Goal: Transaction & Acquisition: Register for event/course

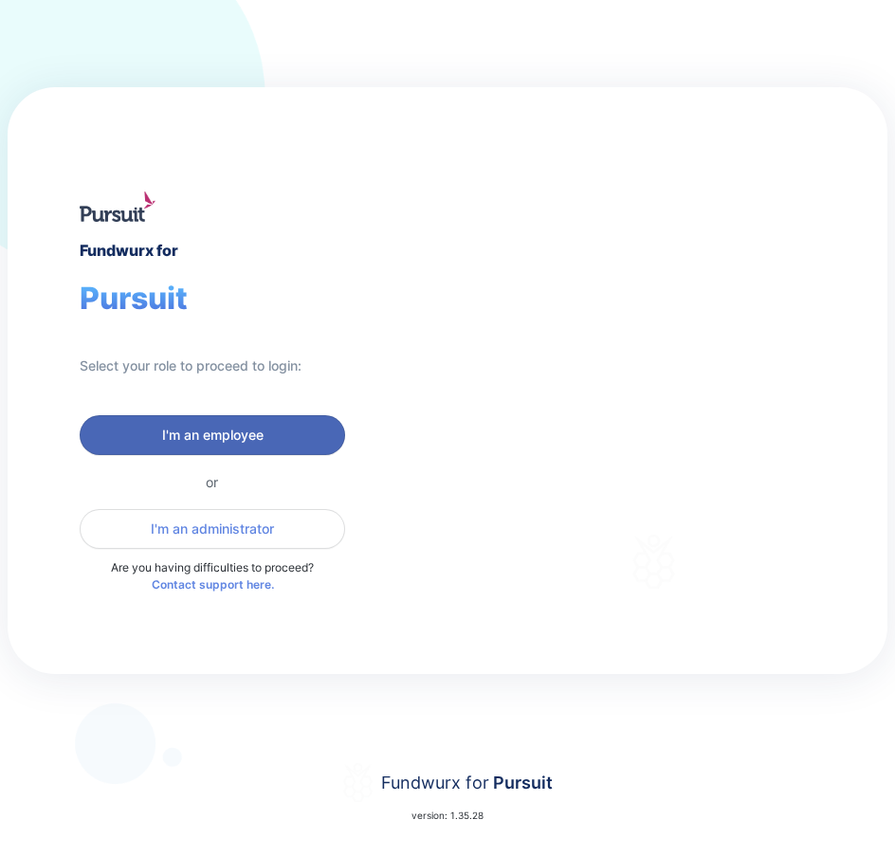
click at [234, 441] on span "I'm an employee" at bounding box center [212, 435] width 101 height 19
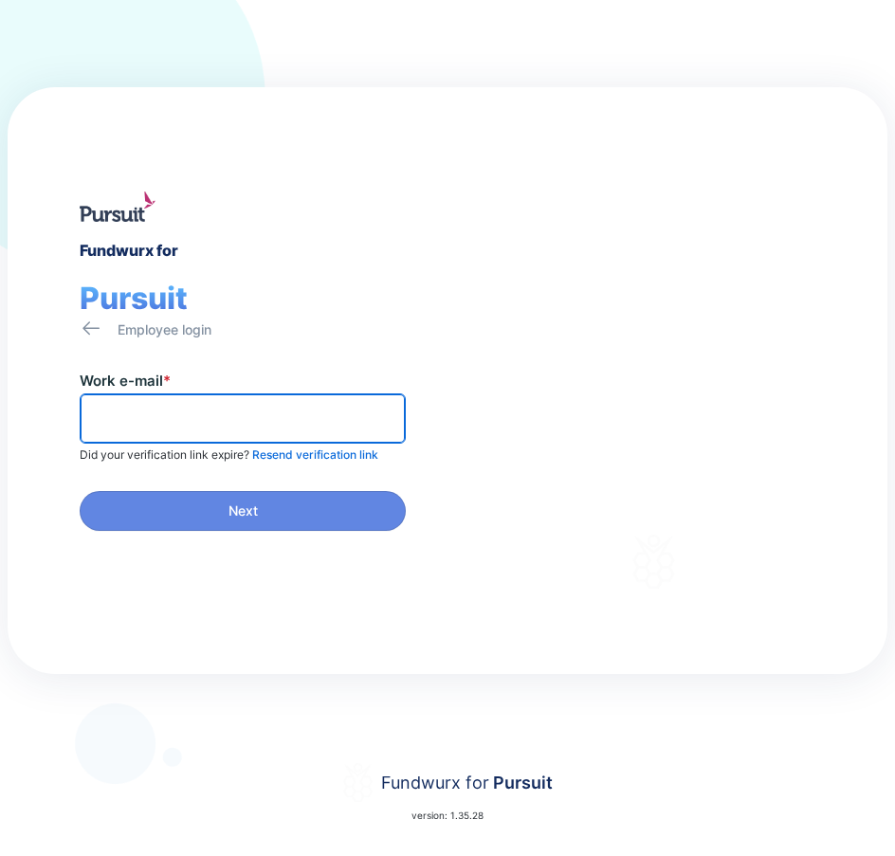
click at [132, 413] on input "text" at bounding box center [242, 418] width 309 height 29
type input "**********"
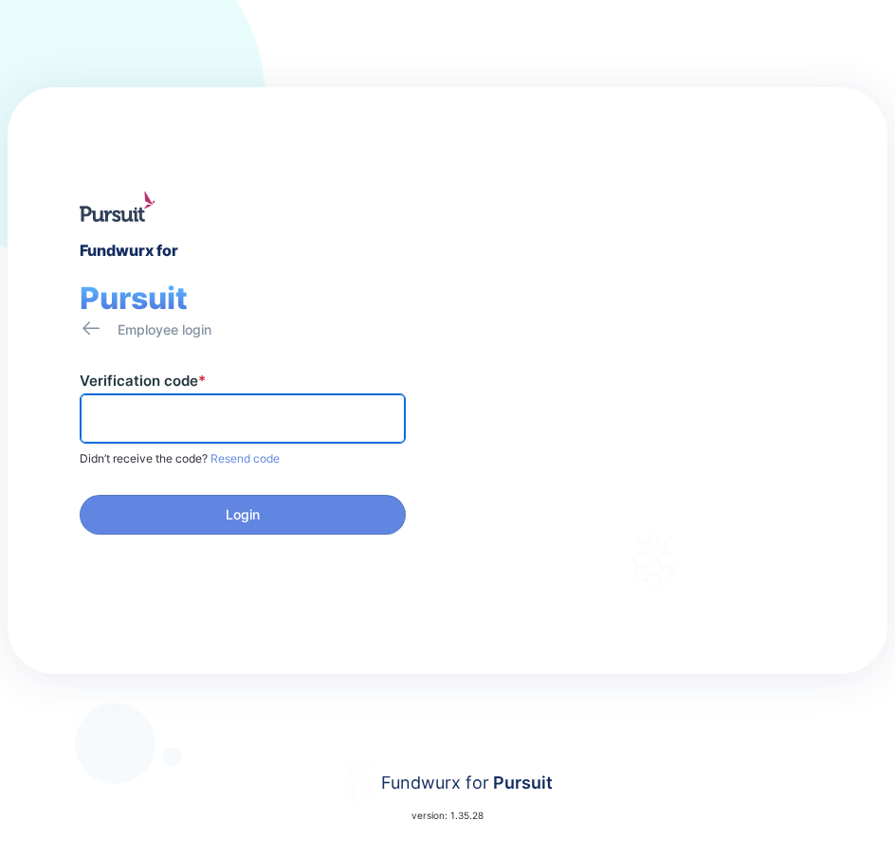
click at [115, 425] on input "text" at bounding box center [242, 418] width 309 height 29
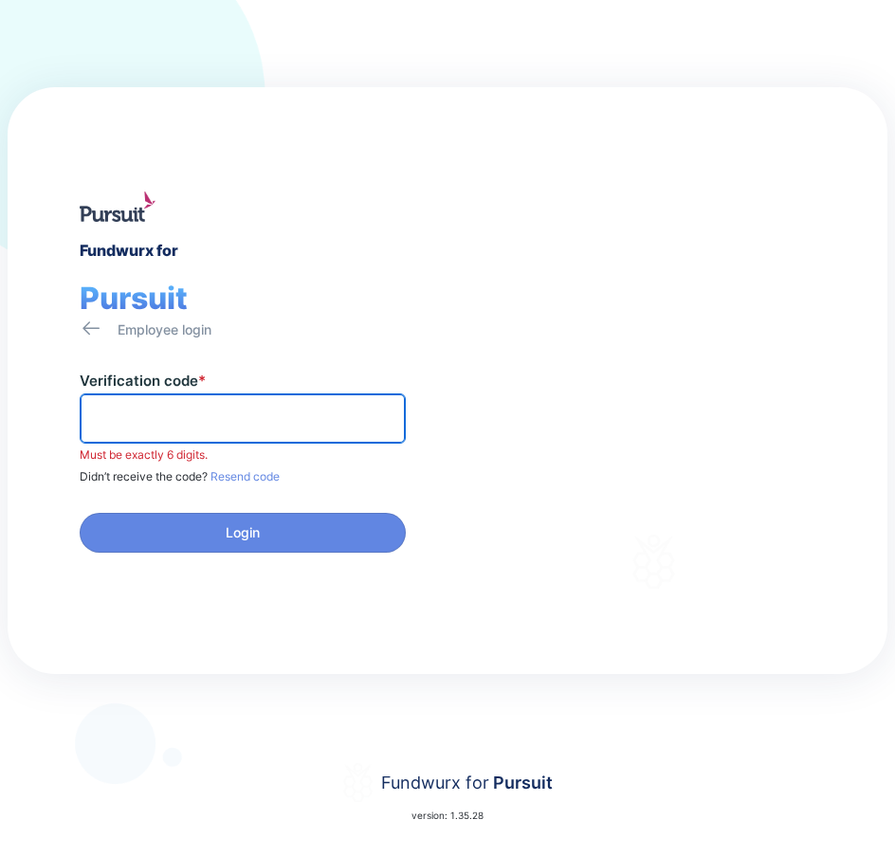
click at [119, 417] on input "text" at bounding box center [242, 418] width 309 height 29
paste input "******"
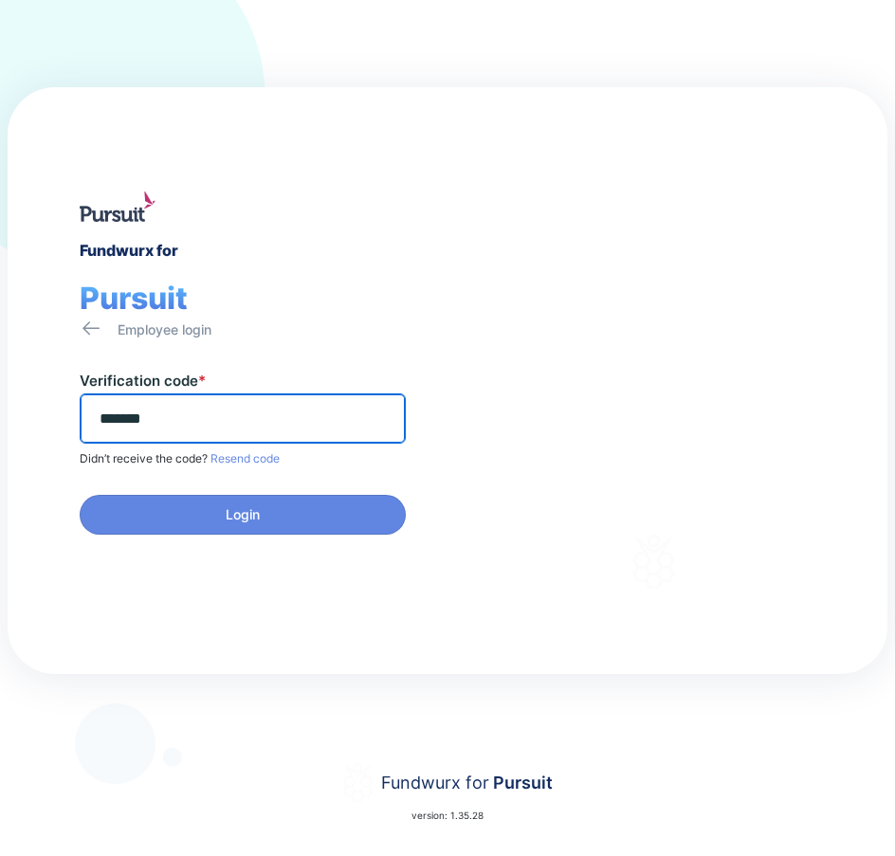
type input "******"
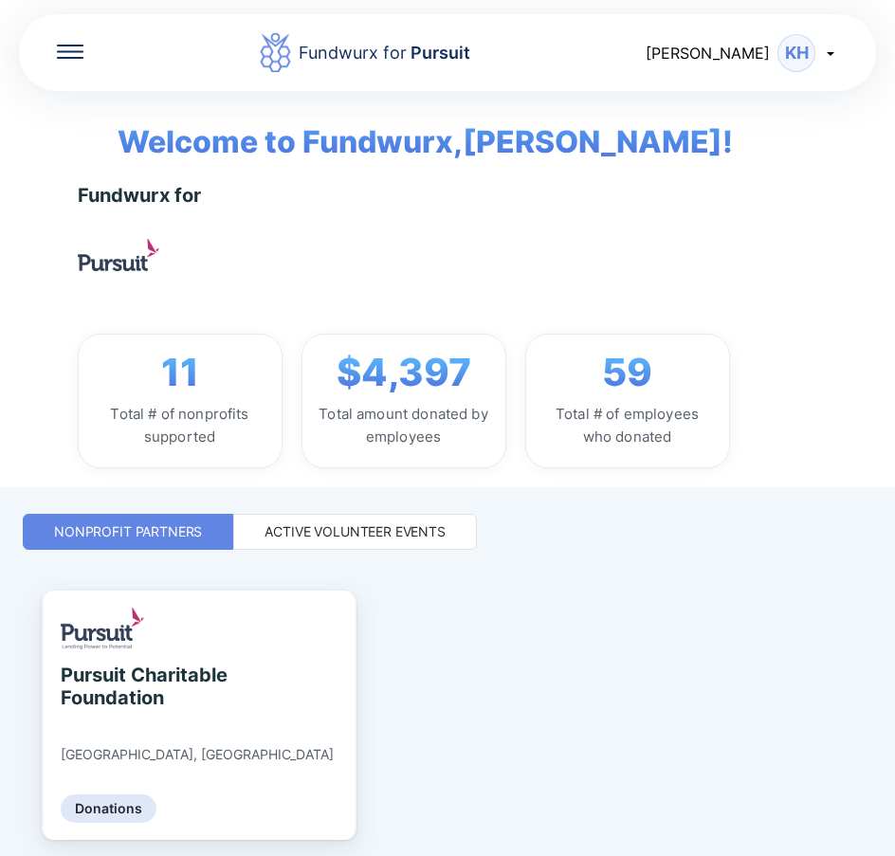
click at [370, 535] on div "Active Volunteer Events" at bounding box center [355, 531] width 181 height 19
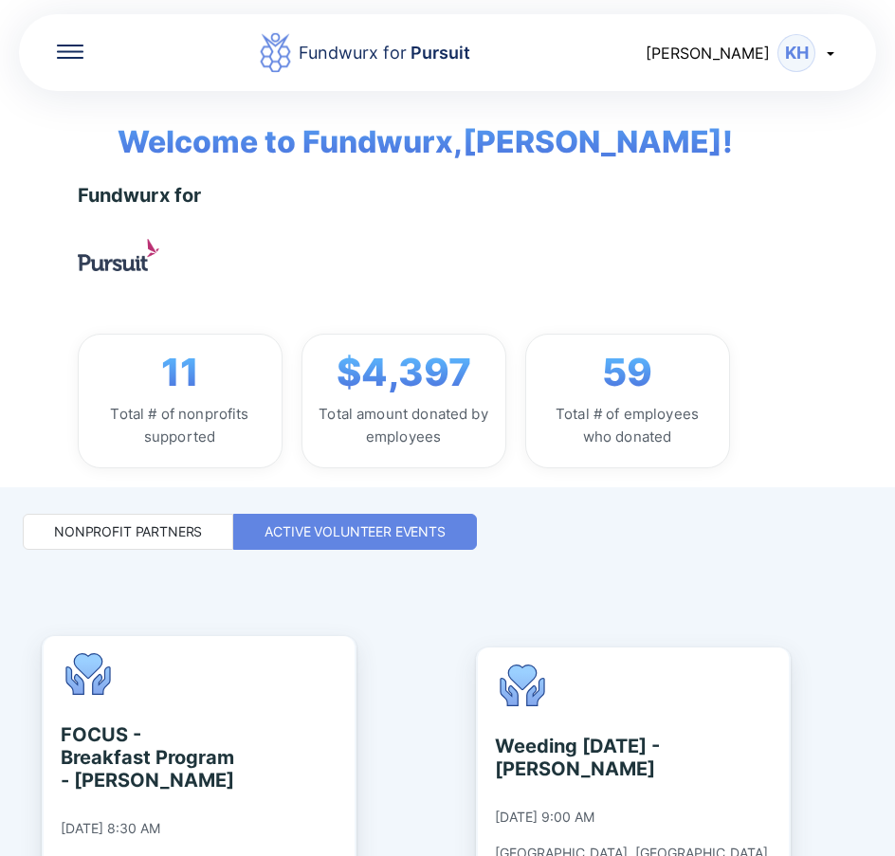
click at [876, 557] on div "Fundwurx for Pursuit [PERSON_NAME] Welcome to Fundwurx, [PERSON_NAME] ! Fundwur…" at bounding box center [447, 428] width 895 height 856
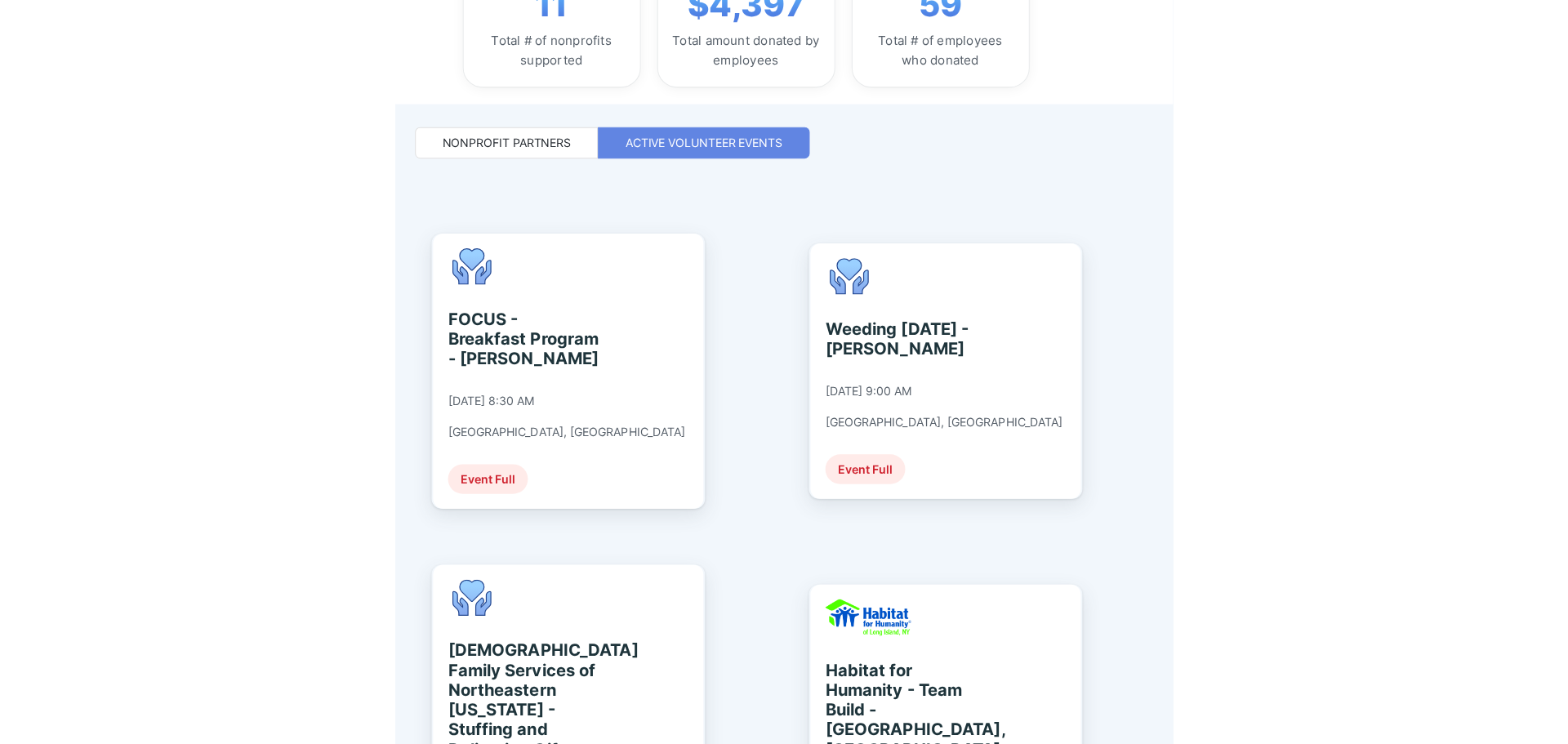
scroll to position [326, 0]
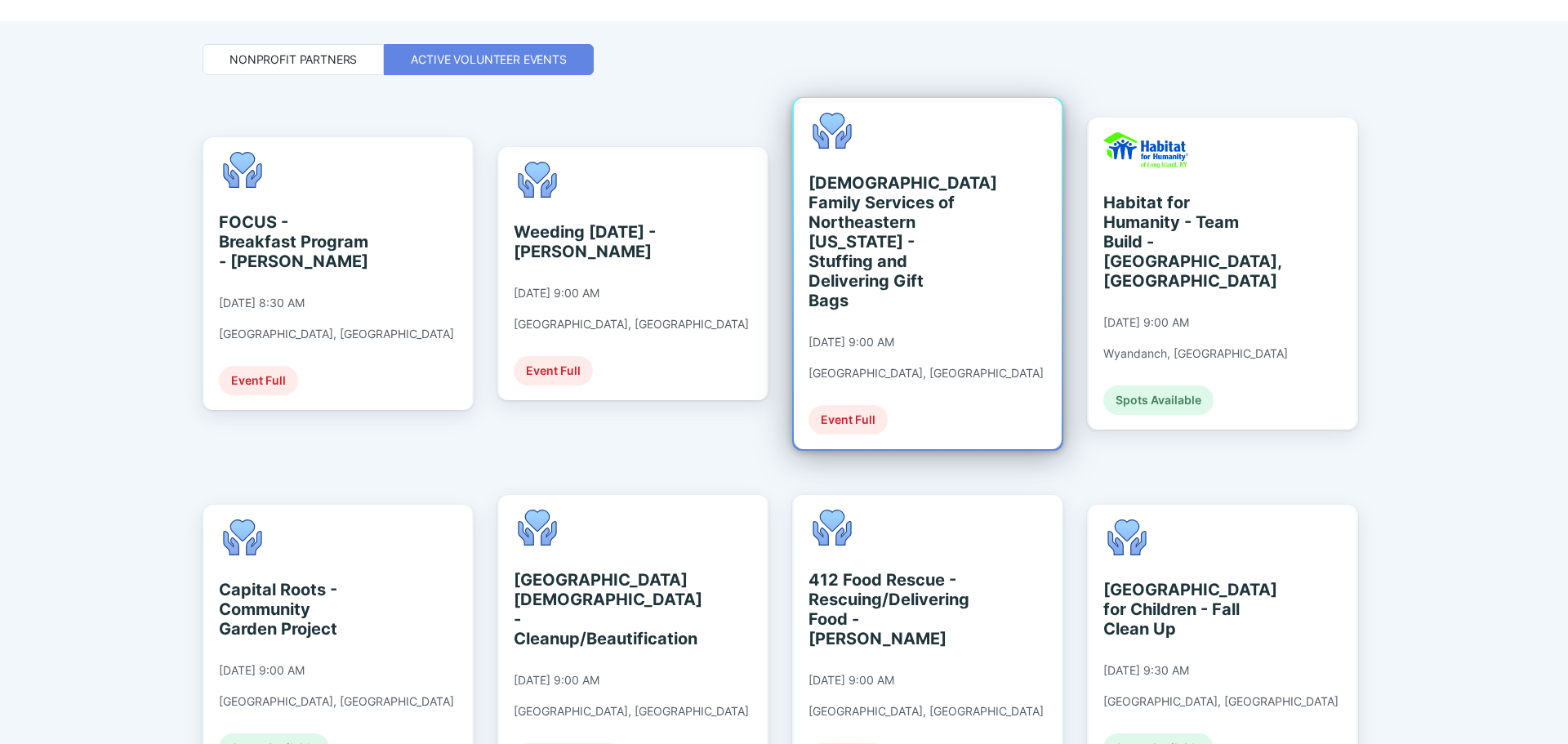
click at [770, 406] on div "Event Full" at bounding box center [848, 419] width 79 height 29
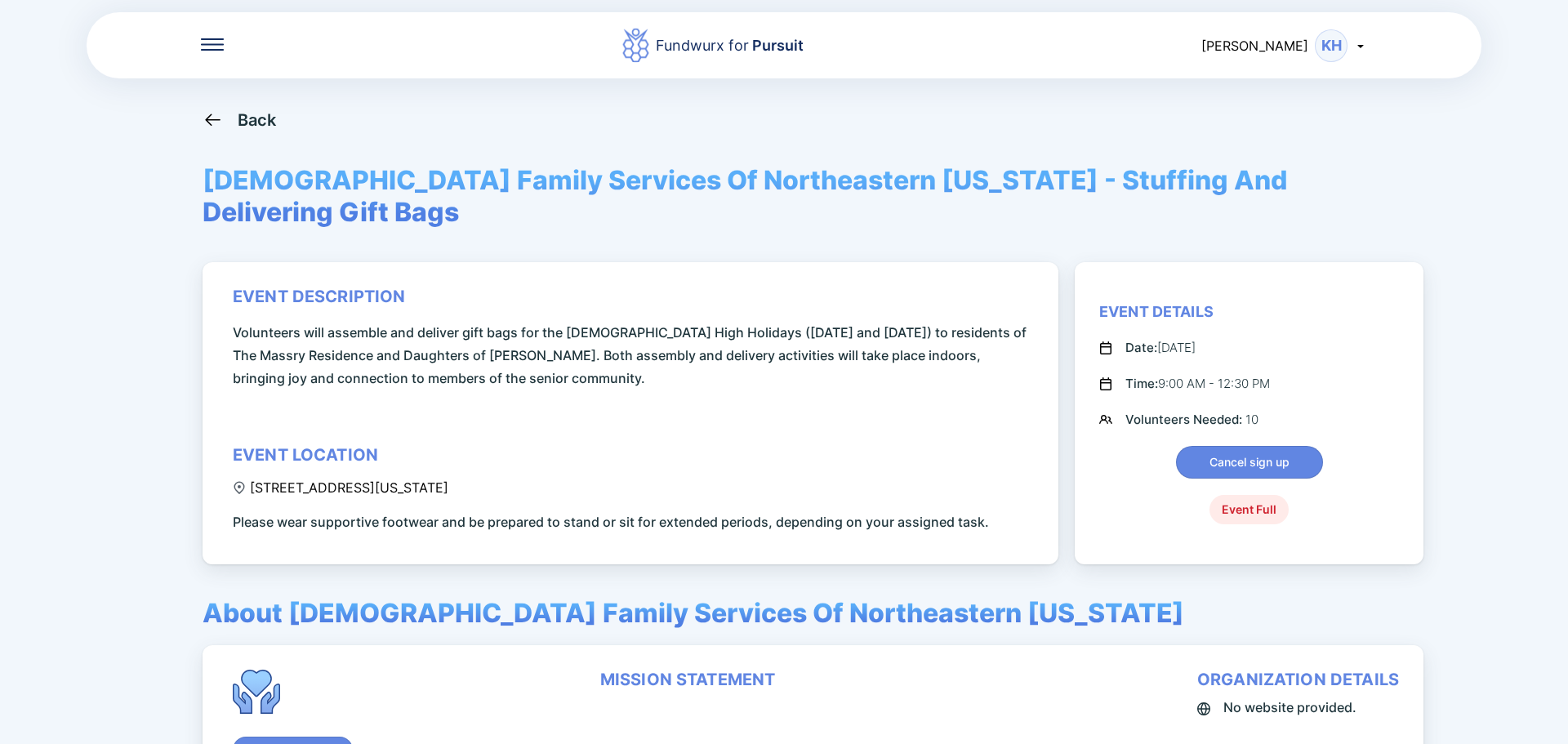
click at [770, 302] on div "Event Details" at bounding box center [1156, 312] width 115 height 20
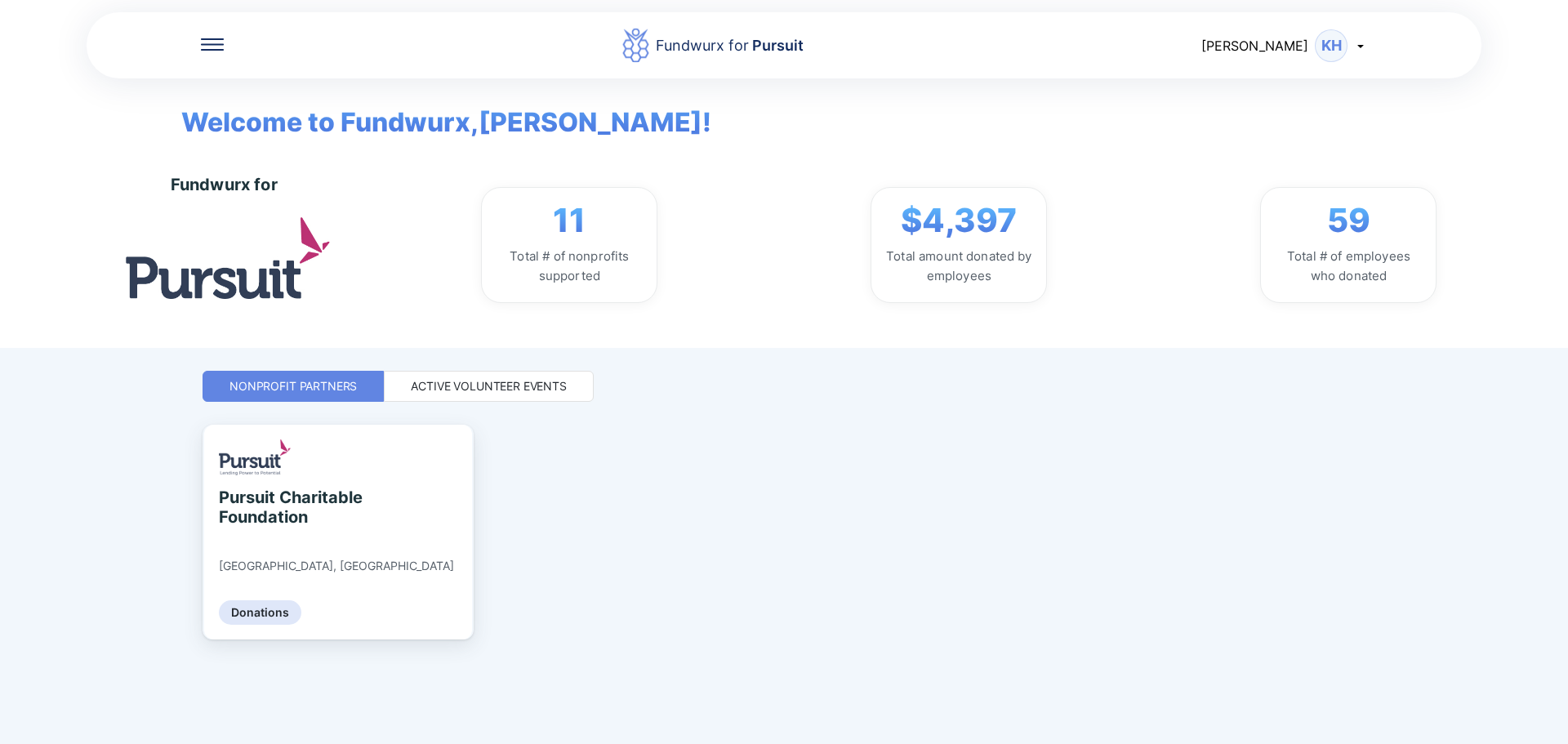
click at [511, 392] on div "Active Volunteer Events" at bounding box center [488, 386] width 156 height 16
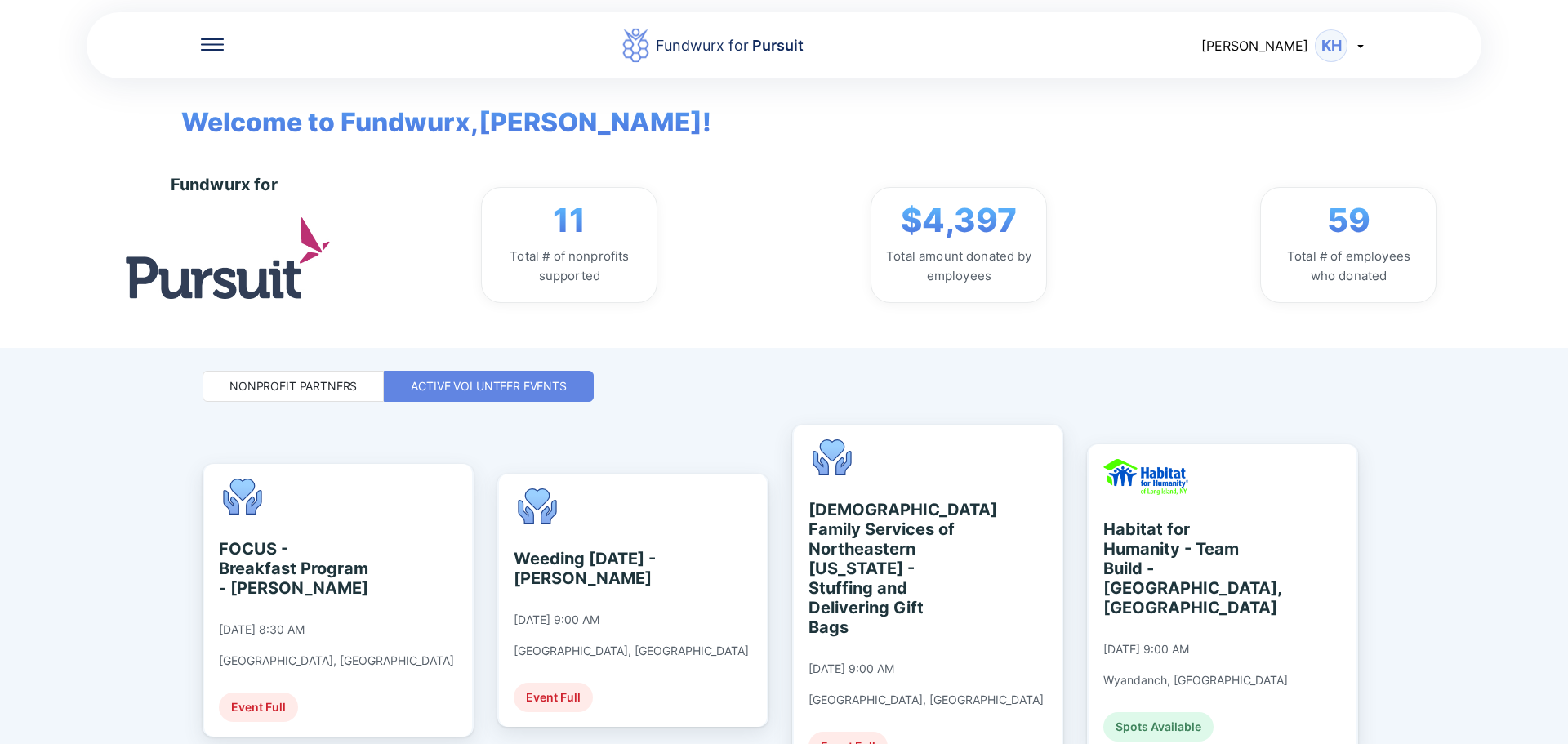
click at [770, 469] on div "Fundwurx for Pursuit [PERSON_NAME] Welcome to Fundwurx, [PERSON_NAME] ! Fundwur…" at bounding box center [784, 372] width 1568 height 744
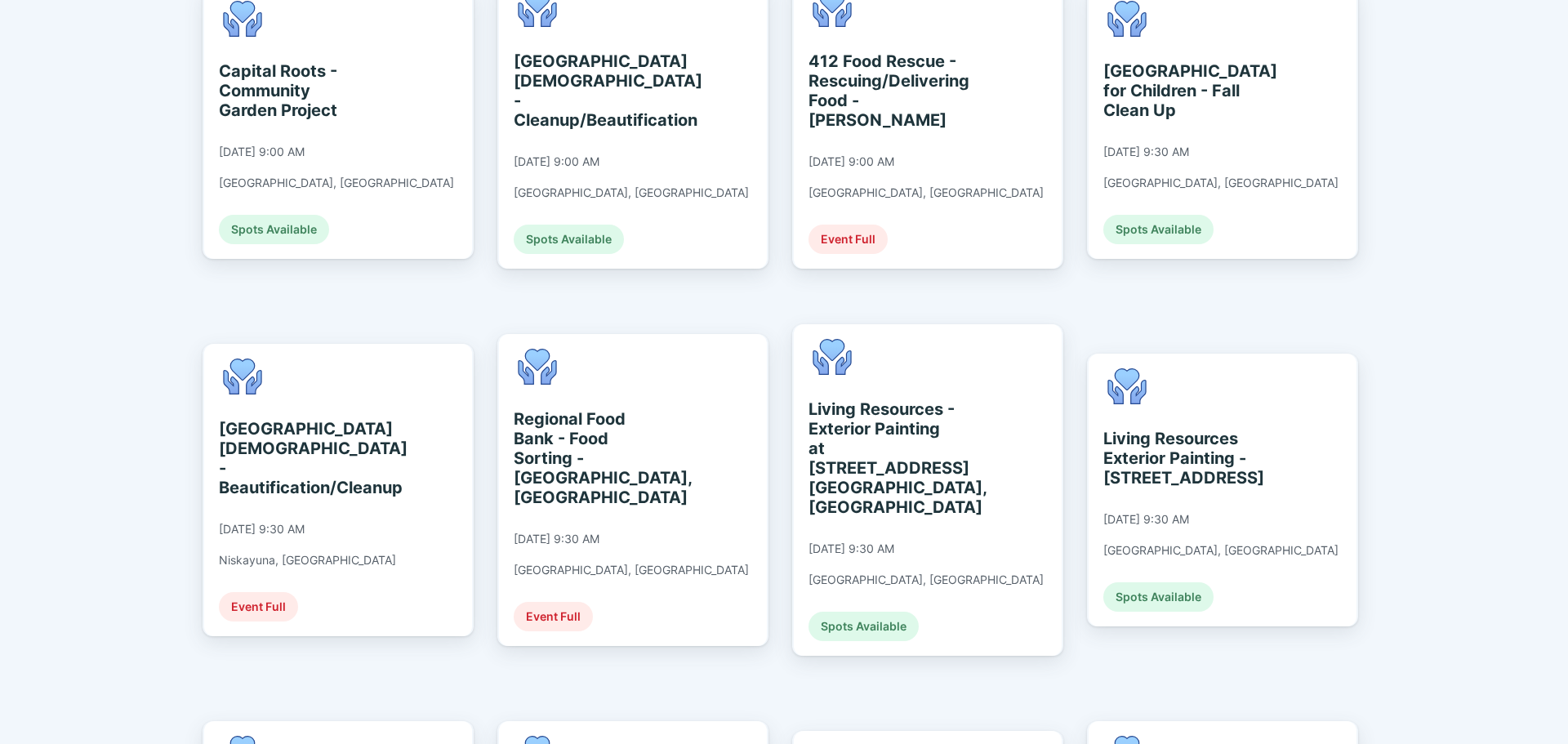
scroll to position [980, 0]
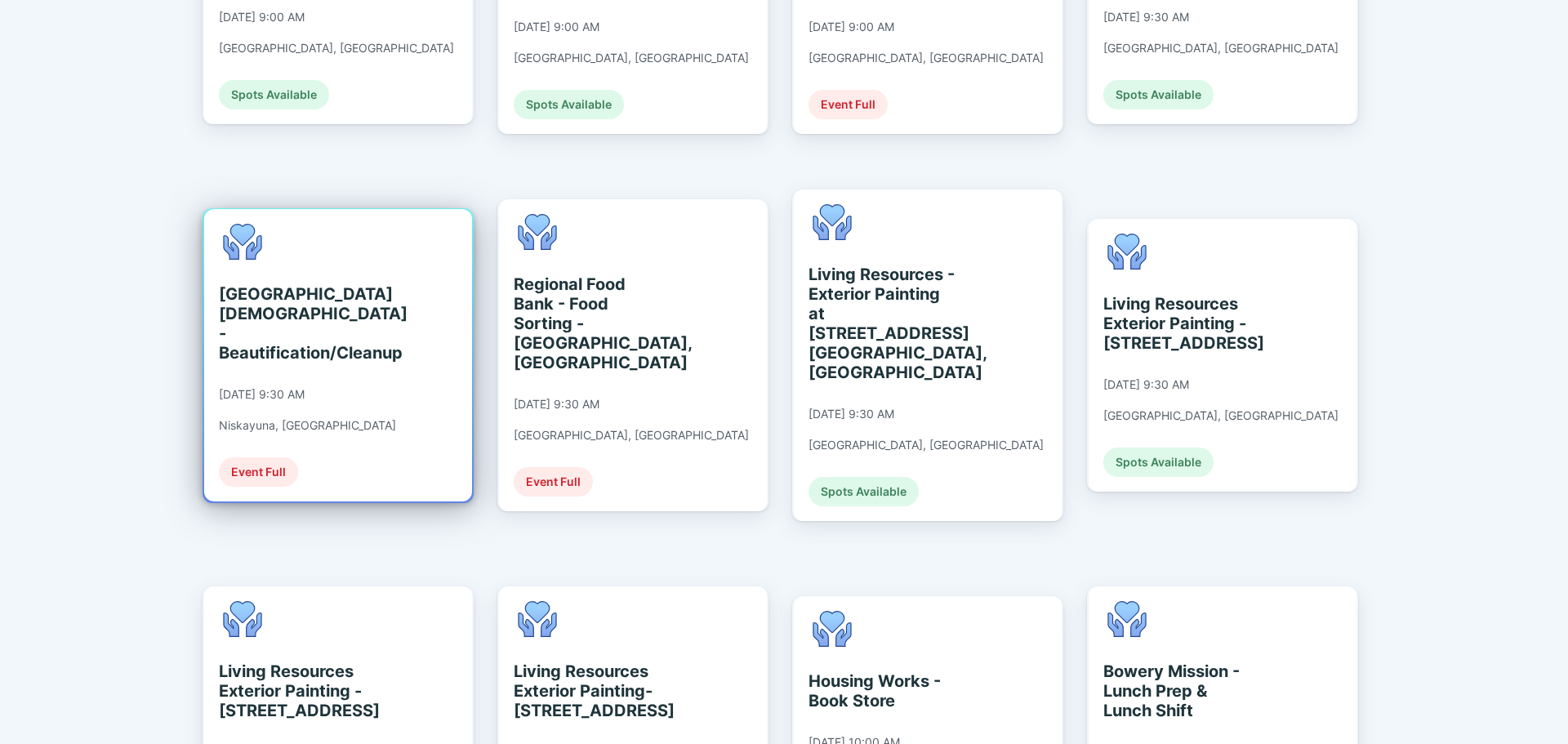
click at [280, 289] on div "[GEOGRAPHIC_DATA][DEMOGRAPHIC_DATA] - Beautification/Cleanup" at bounding box center [294, 323] width 150 height 78
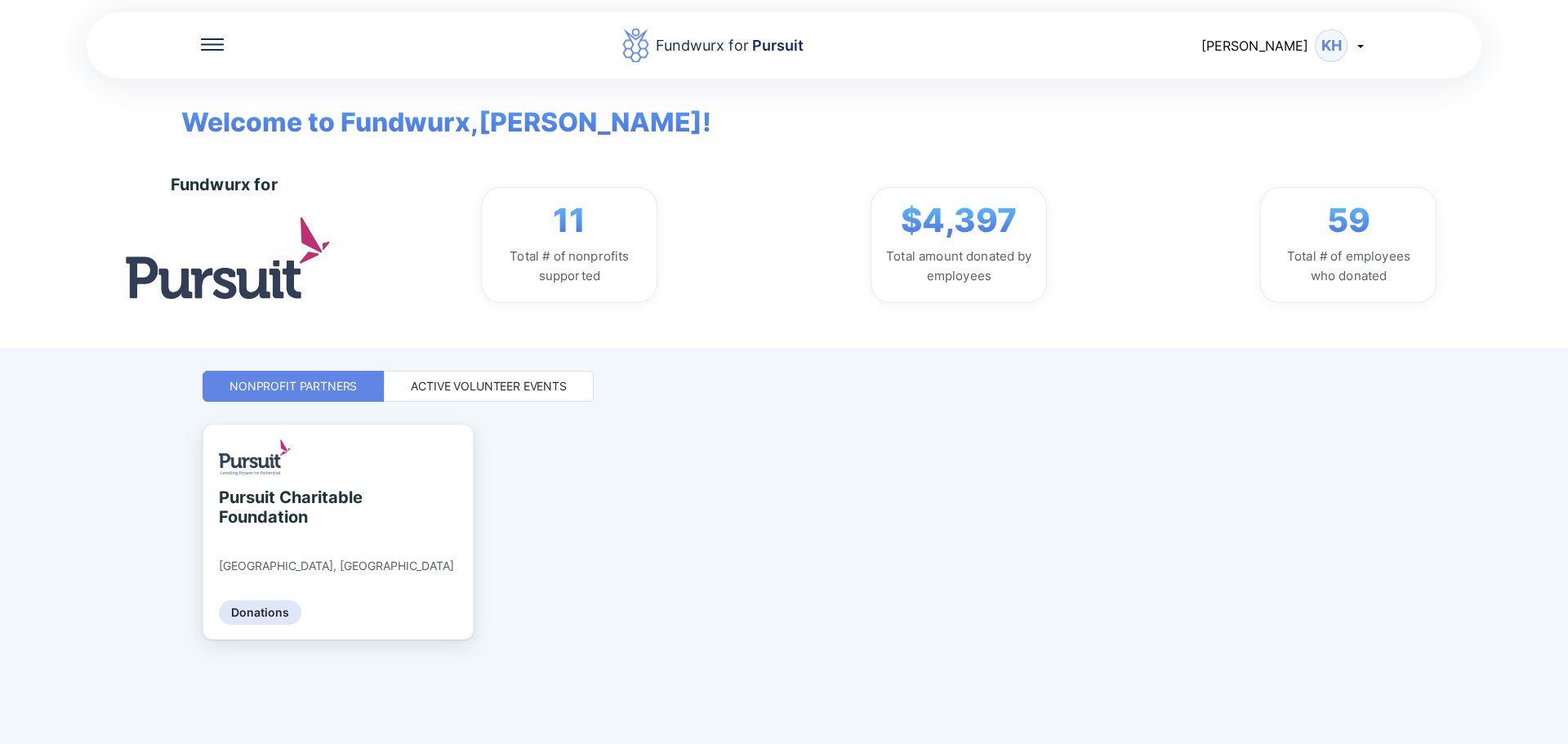
click at [479, 376] on div "Active Volunteer Events" at bounding box center [489, 386] width 210 height 31
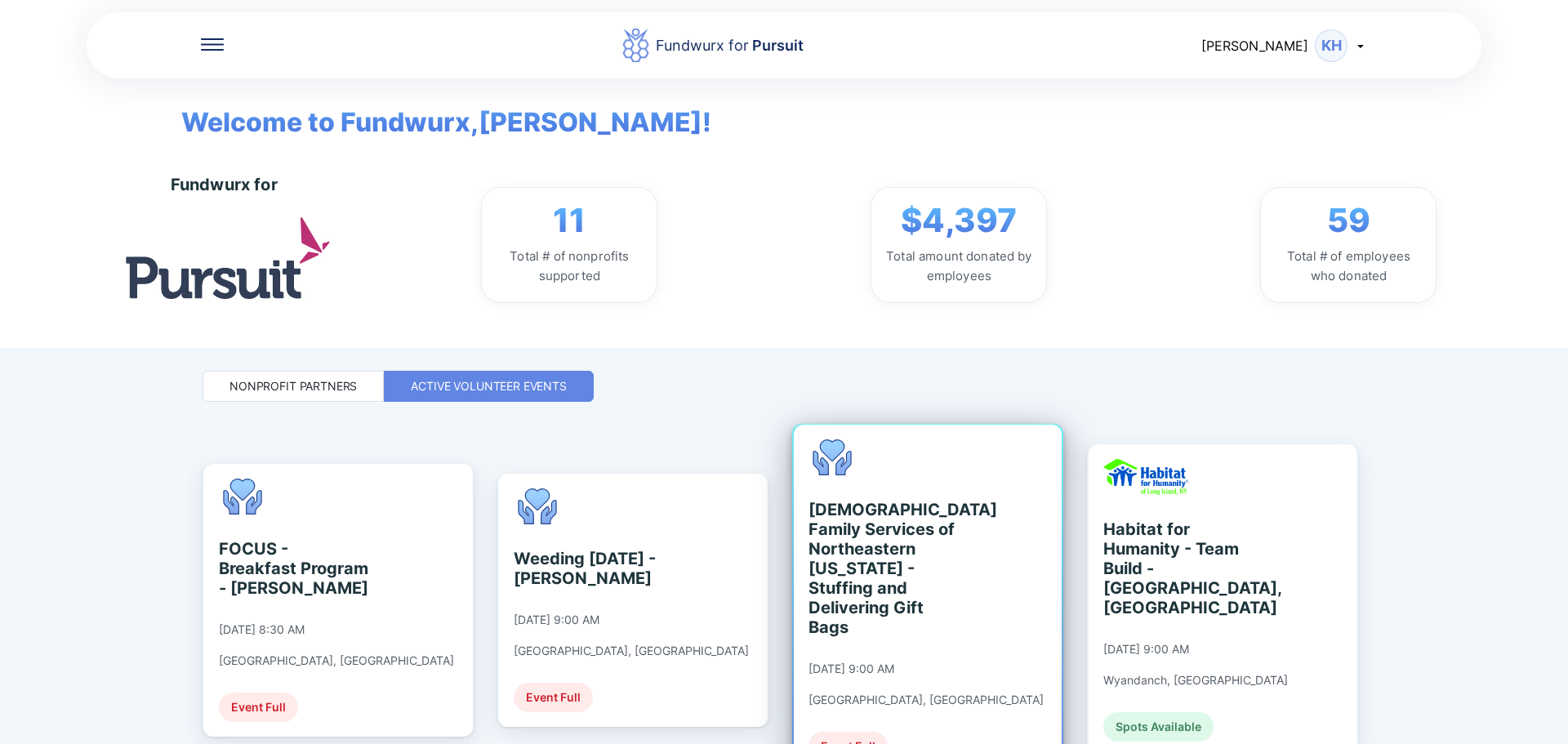
click at [770, 589] on div "[DEMOGRAPHIC_DATA] Family Services of Northeastern [US_STATE] - Stuffing and De…" at bounding box center [883, 567] width 150 height 137
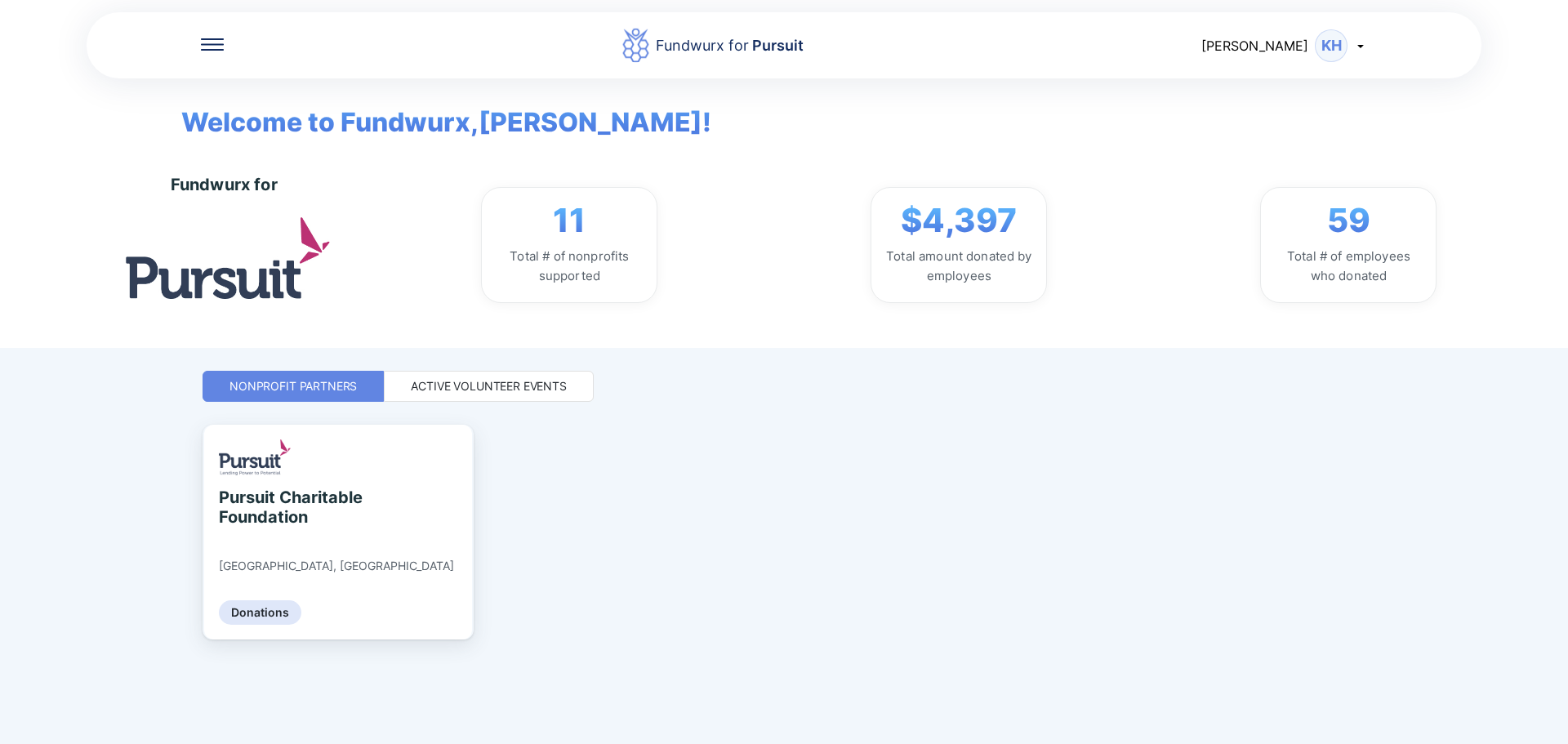
click at [537, 383] on div "Active Volunteer Events" at bounding box center [488, 386] width 156 height 16
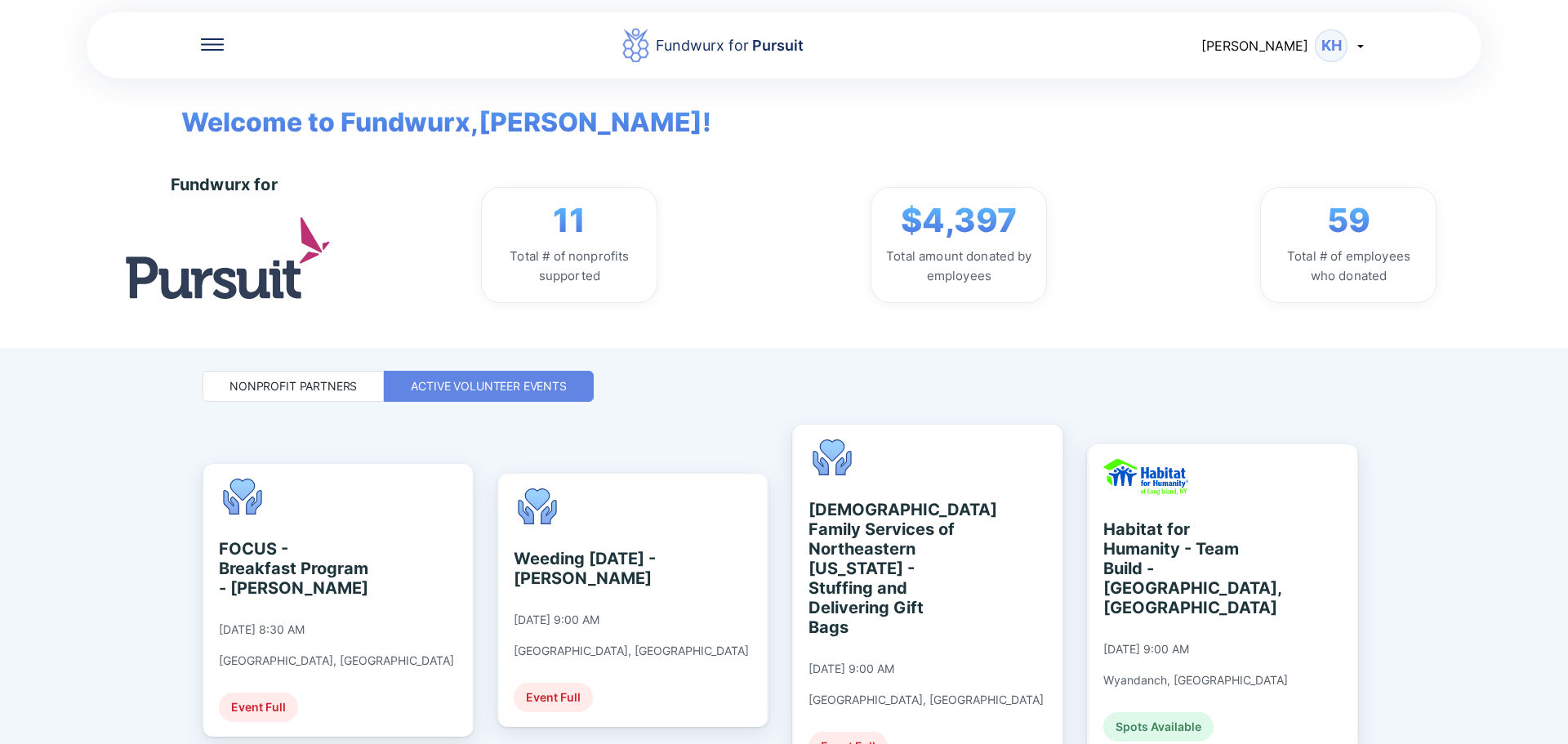
click at [770, 493] on div "Fundwurx for Pursuit [PERSON_NAME] Welcome to Fundwurx, [PERSON_NAME] ! Fundwur…" at bounding box center [784, 372] width 1568 height 744
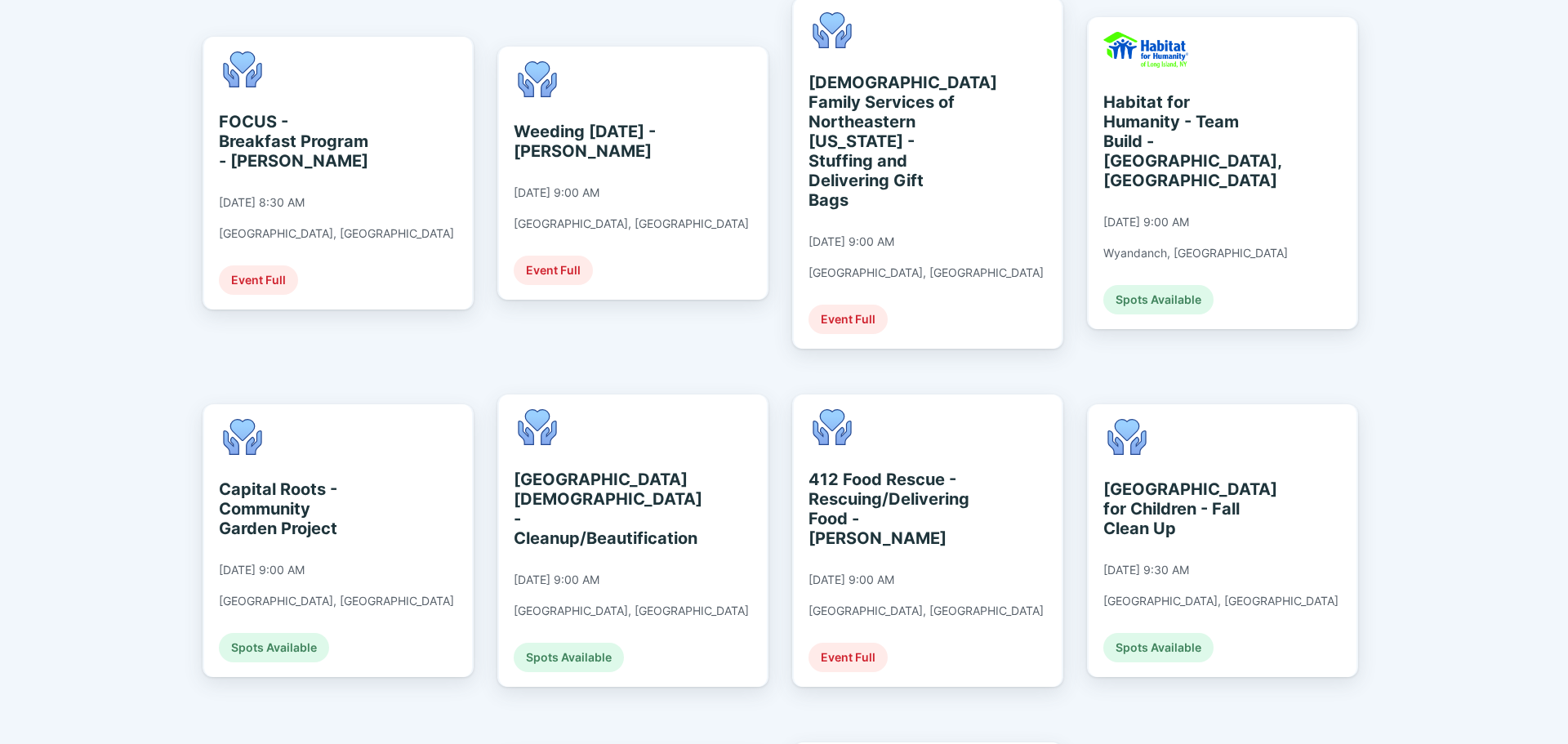
scroll to position [457, 0]
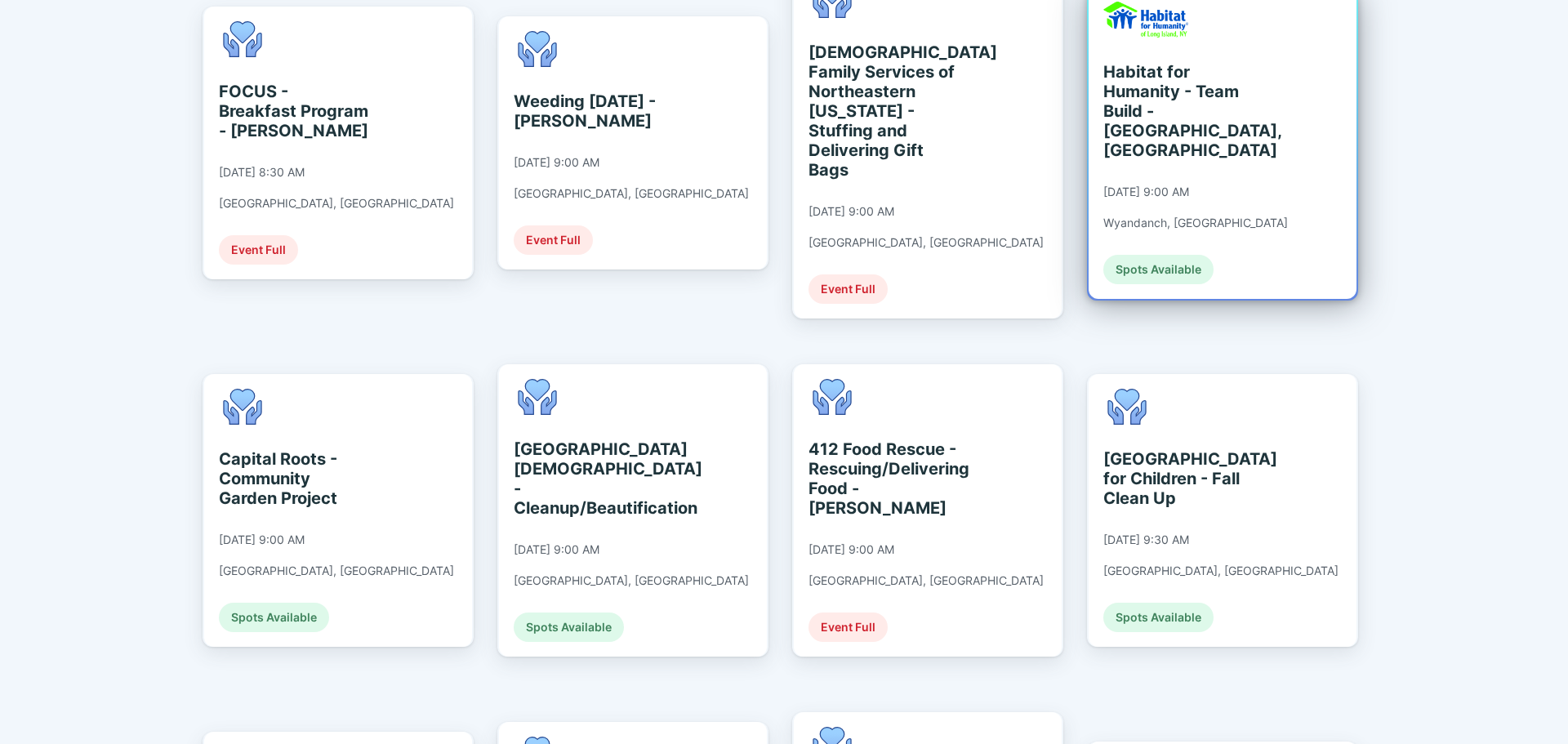
click at [770, 118] on div "Habitat for Humanity - Team Build - [GEOGRAPHIC_DATA], [GEOGRAPHIC_DATA] [DATE]…" at bounding box center [1222, 143] width 268 height 312
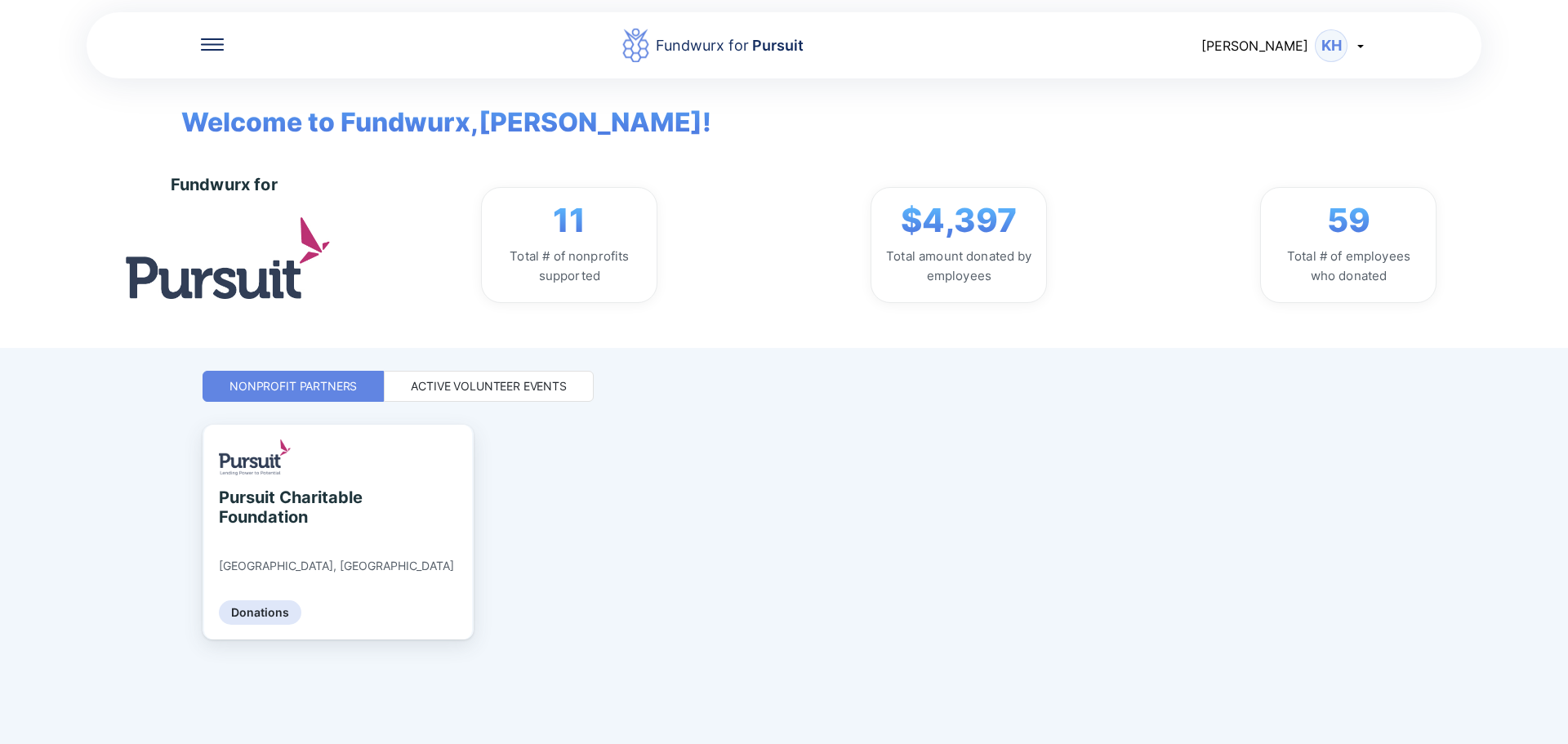
click at [511, 382] on div "Active Volunteer Events" at bounding box center [488, 386] width 156 height 16
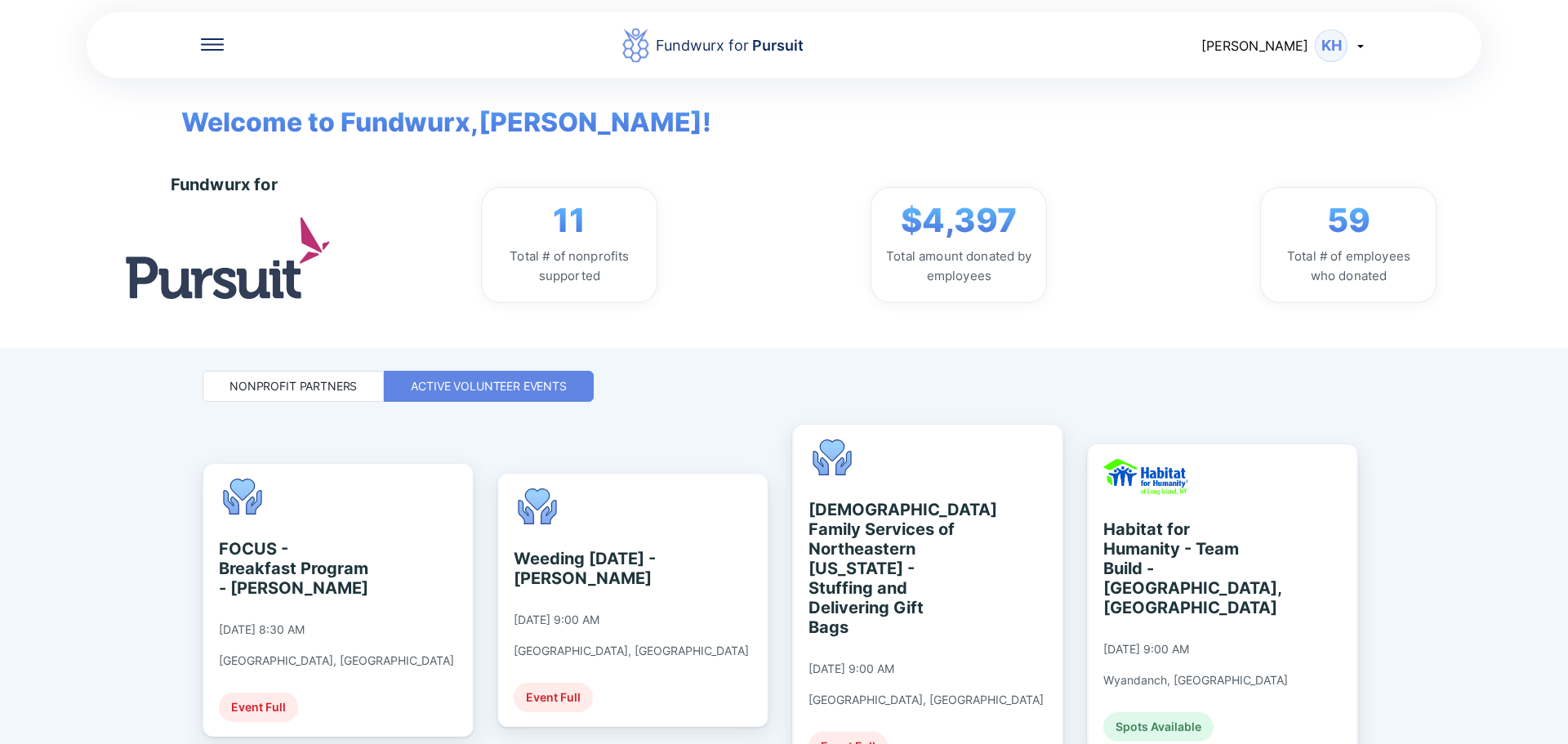
click at [770, 453] on div "Fundwurx for Pursuit [PERSON_NAME] Welcome to Fundwurx, [PERSON_NAME] ! Fundwur…" at bounding box center [784, 372] width 1568 height 744
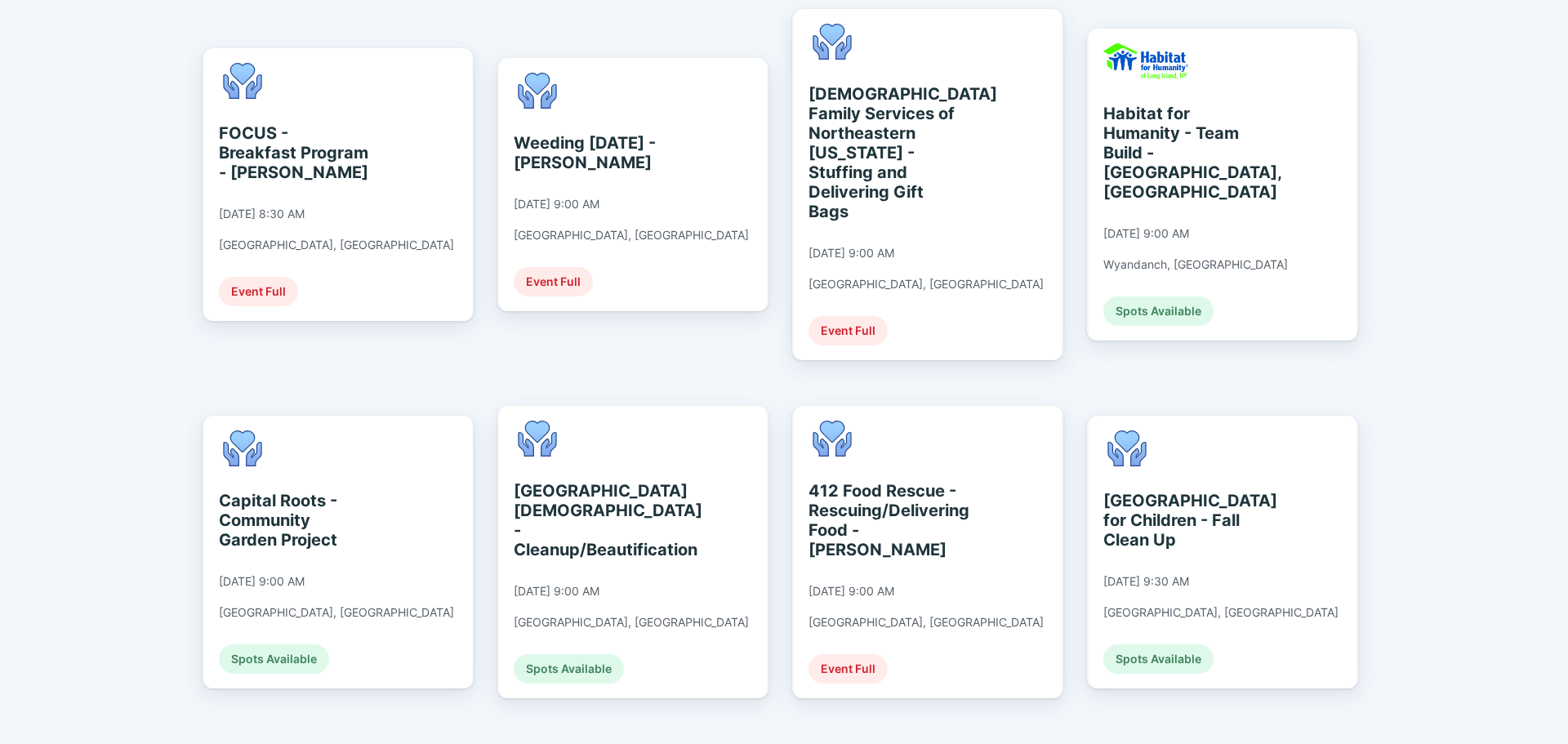
scroll to position [490, 0]
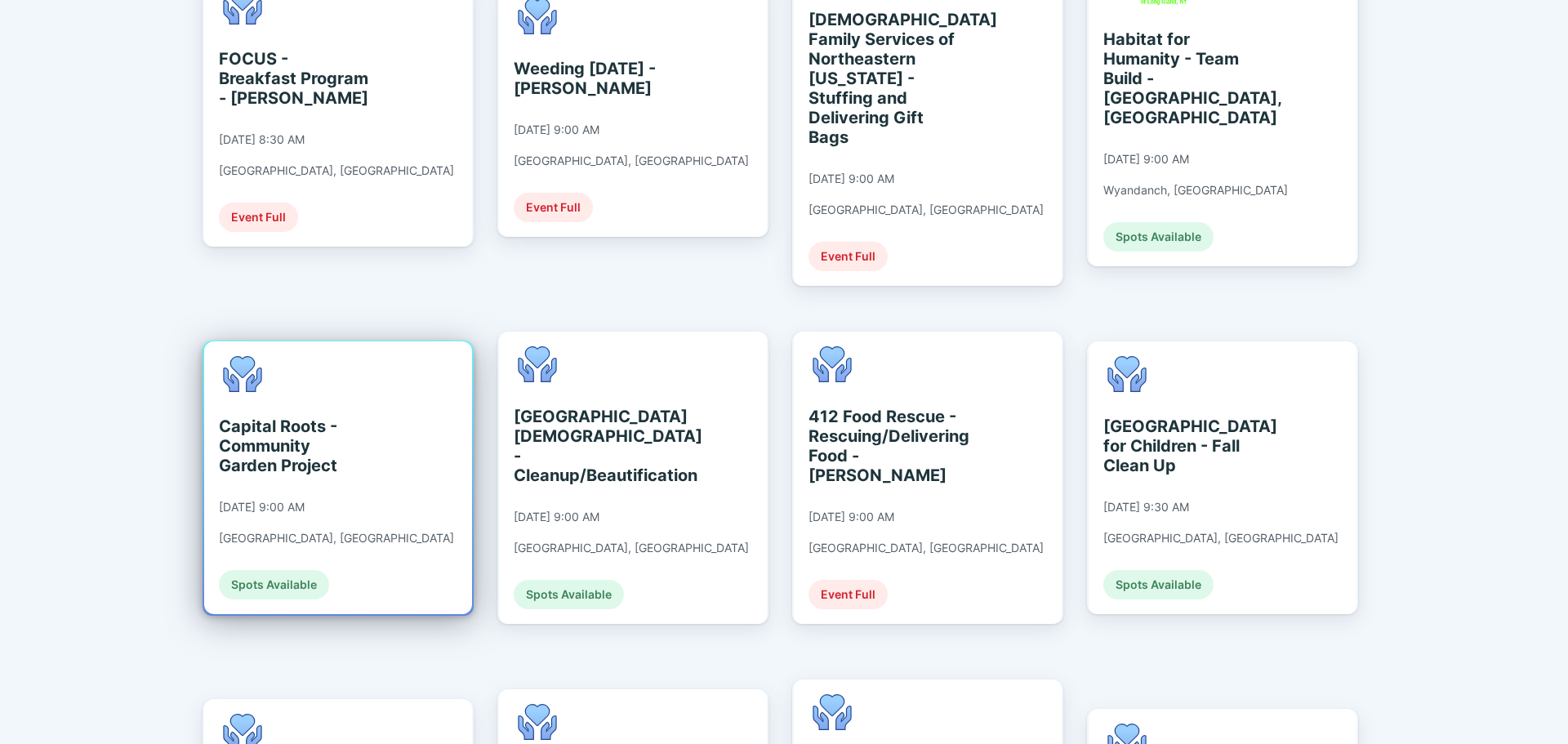
click at [304, 495] on div "Capital Roots - Community Garden Project [DATE] 9:00 AM [GEOGRAPHIC_DATA], [GEO…" at bounding box center [336, 477] width 235 height 244
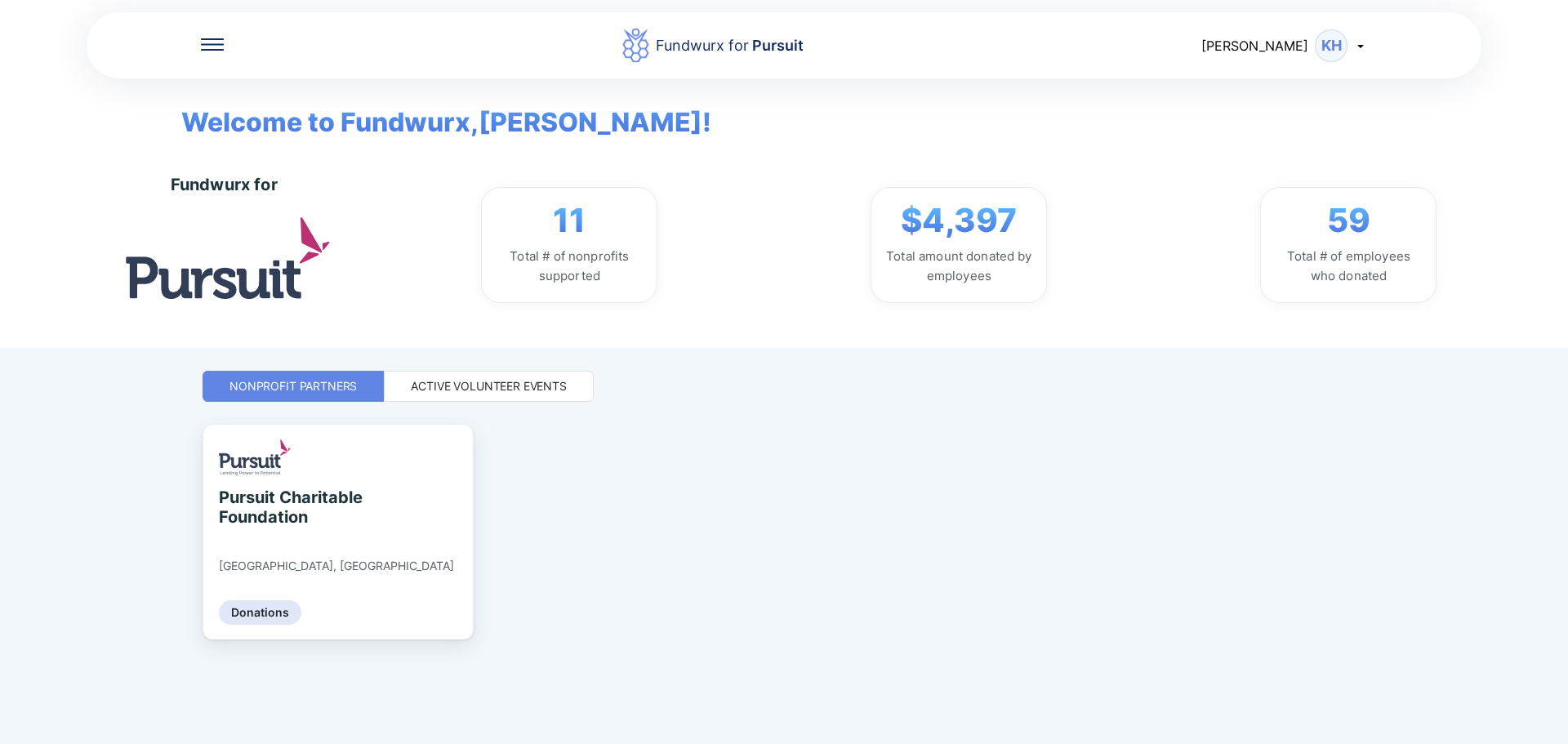
click at [522, 377] on div "Active Volunteer Events" at bounding box center [489, 386] width 210 height 31
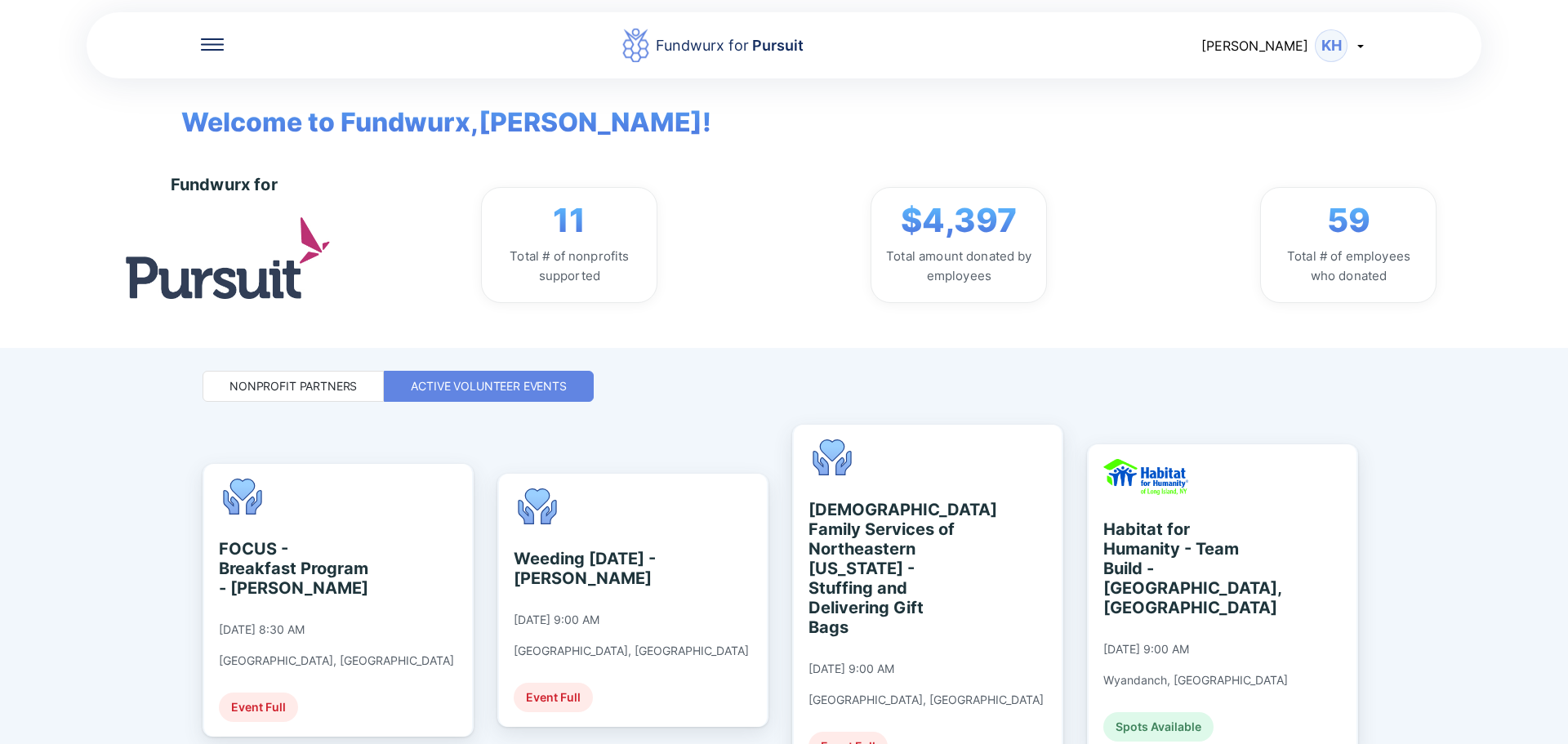
click at [770, 436] on div "Fundwurx for Pursuit [PERSON_NAME] Welcome to Fundwurx, [PERSON_NAME] ! Fundwur…" at bounding box center [784, 372] width 1568 height 744
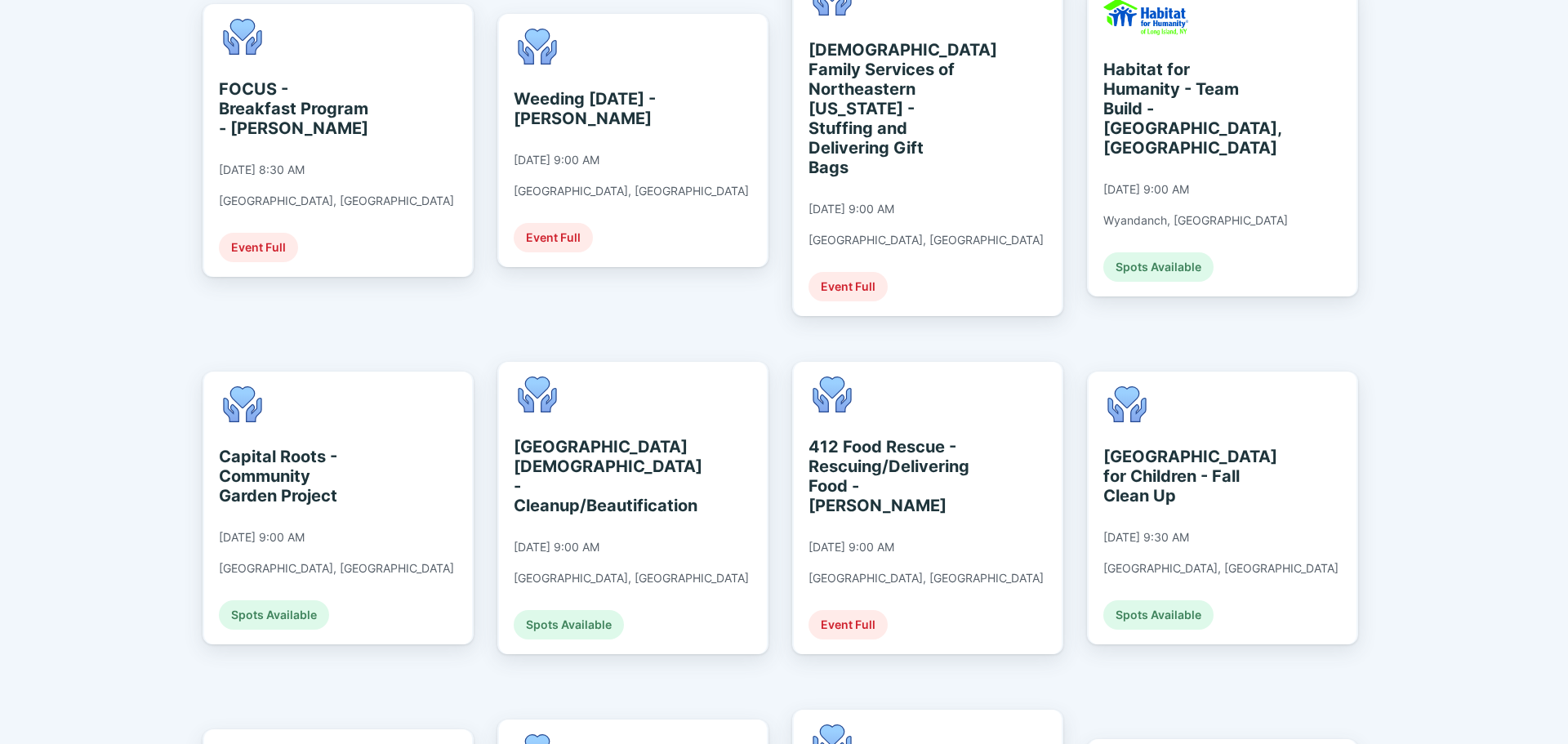
scroll to position [490, 0]
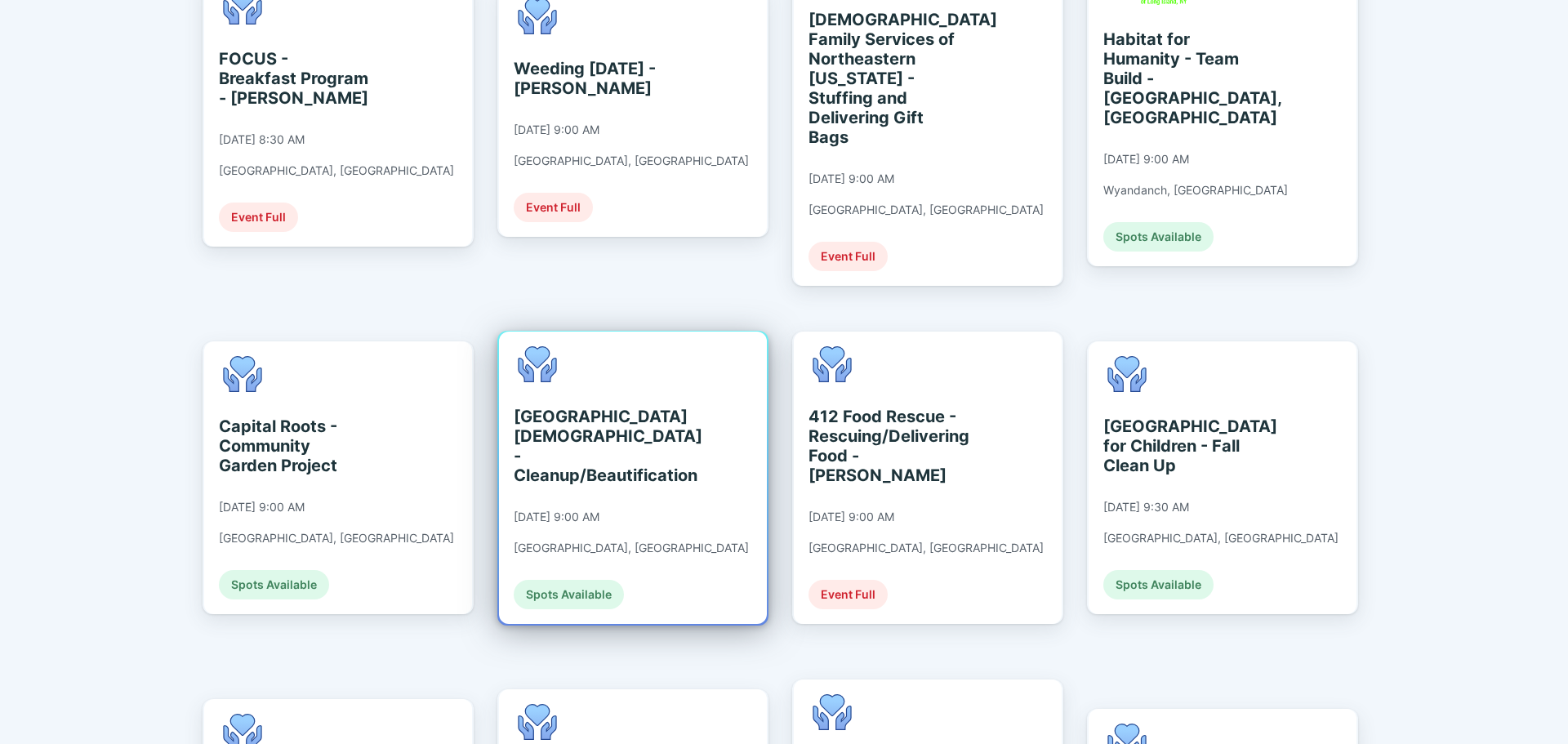
click at [575, 580] on div "Spots Available" at bounding box center [568, 594] width 110 height 29
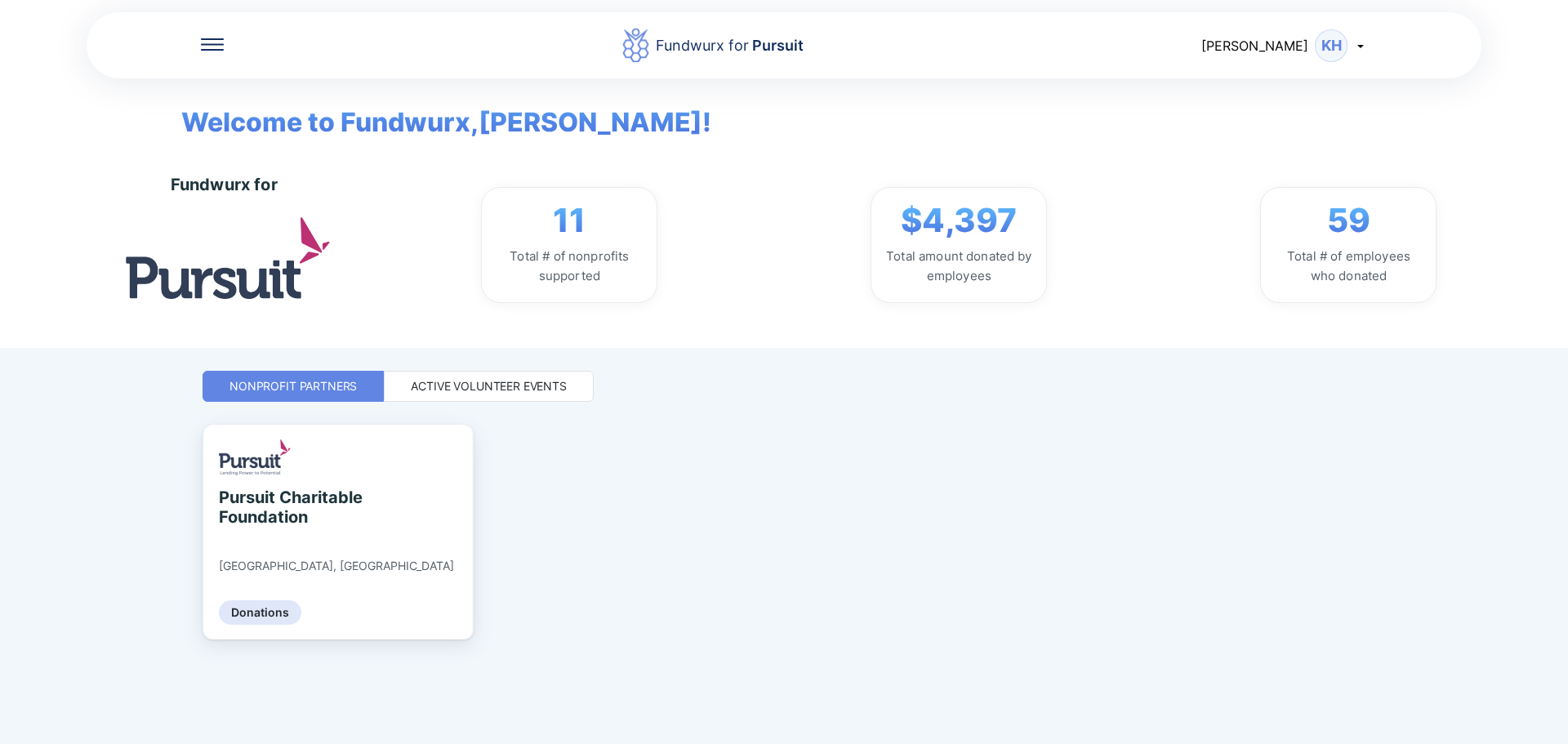
click at [534, 350] on div "Fundwurx for Pursuit [PERSON_NAME] Welcome to Fundwurx, [PERSON_NAME] ! Fundwur…" at bounding box center [784, 372] width 1162 height 744
click at [527, 392] on div "Active Volunteer Events" at bounding box center [488, 386] width 156 height 16
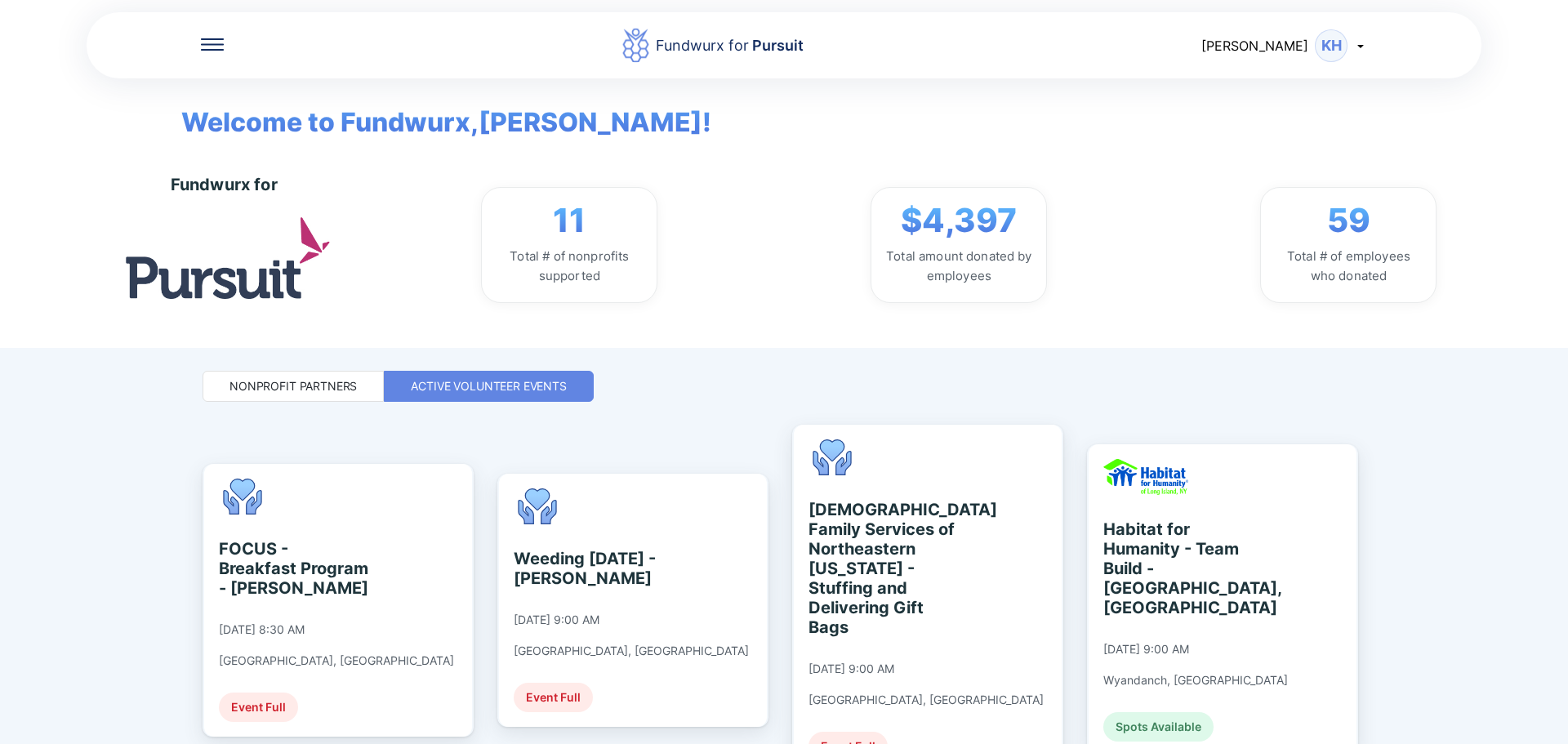
click at [770, 503] on div "Fundwurx for Pursuit [PERSON_NAME] Welcome to Fundwurx, [PERSON_NAME] ! Fundwur…" at bounding box center [784, 372] width 1568 height 744
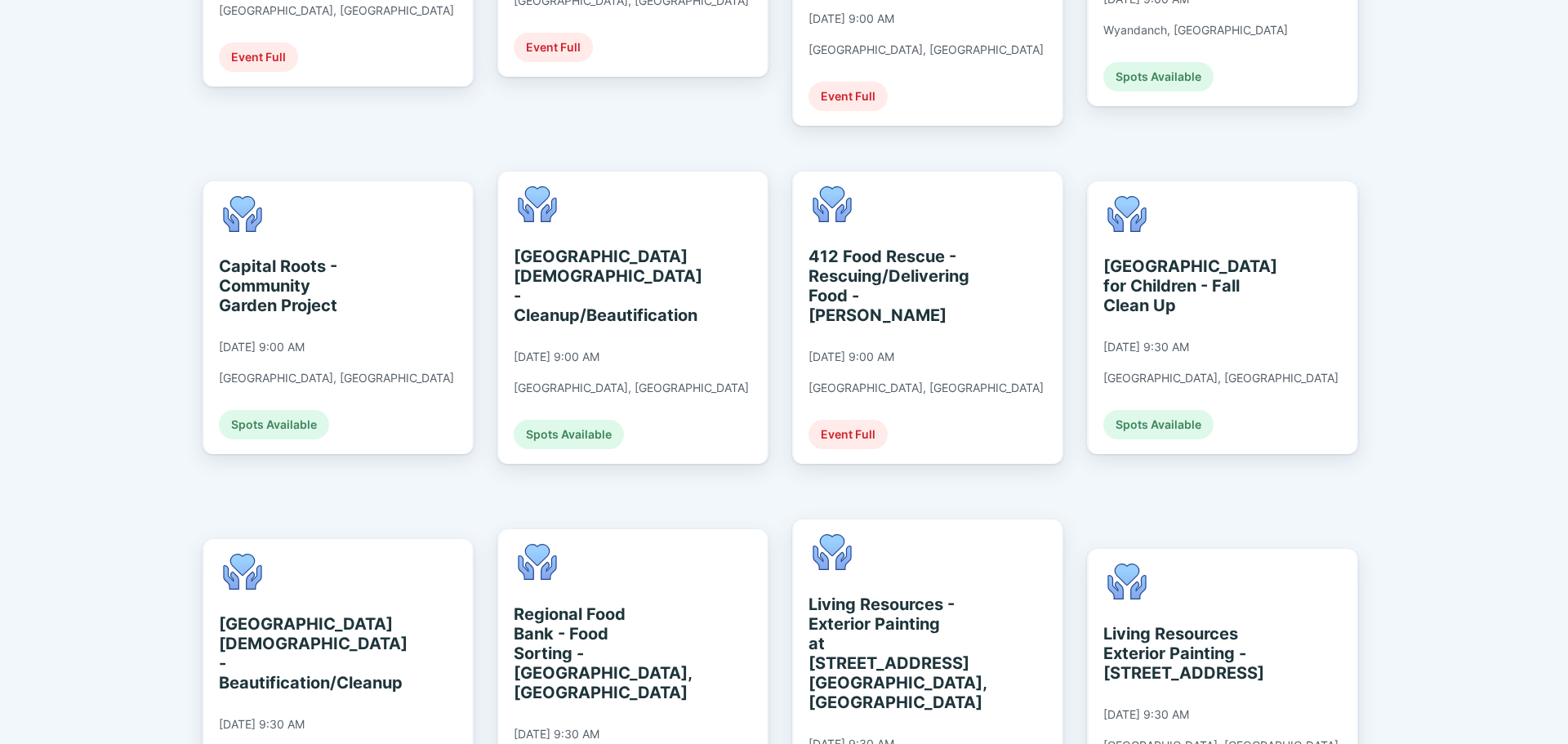
scroll to position [654, 0]
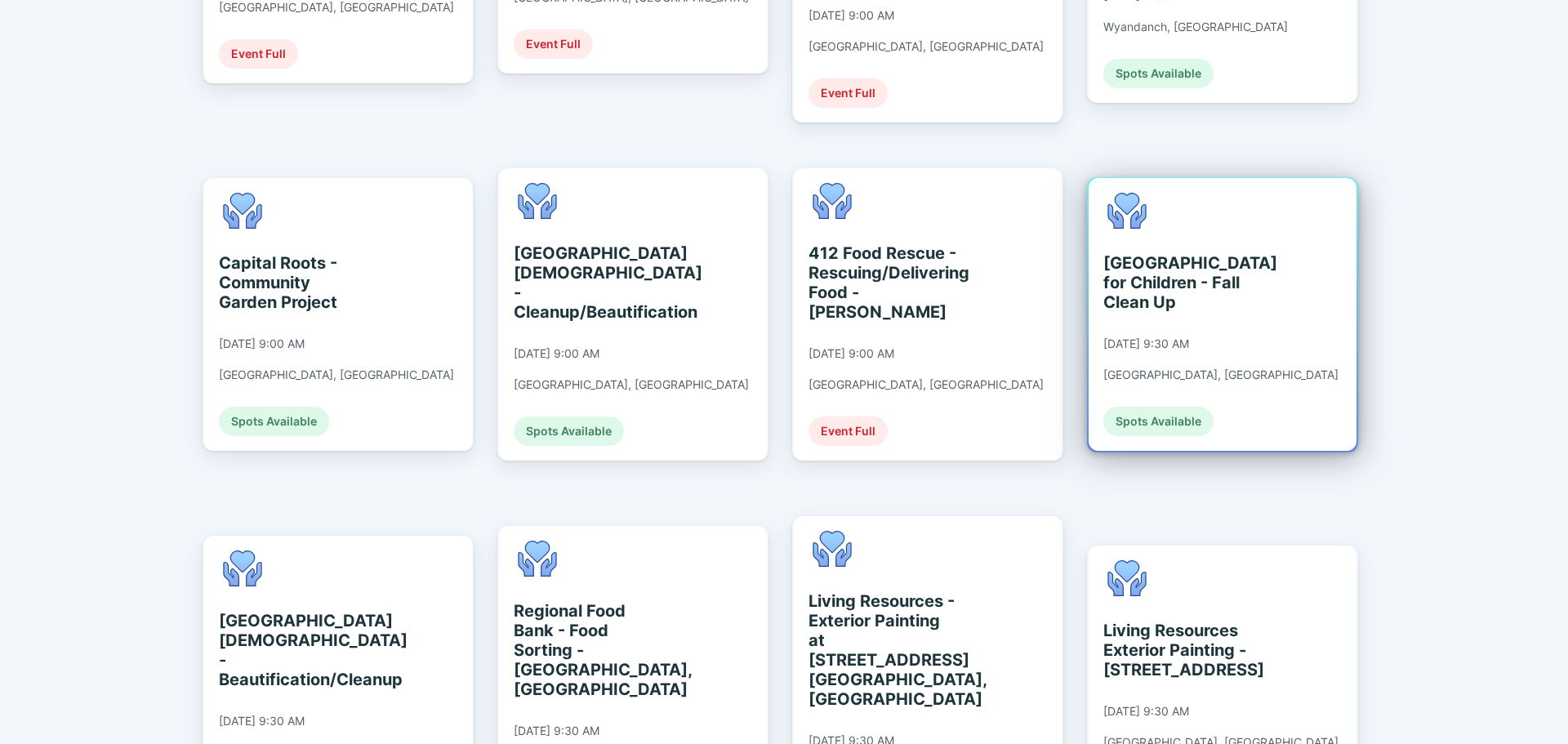
click at [770, 336] on div "[GEOGRAPHIC_DATA] for Children - Fall Clean Up [DATE] 9:30 AM [GEOGRAPHIC_DATA]…" at bounding box center [1222, 314] width 268 height 273
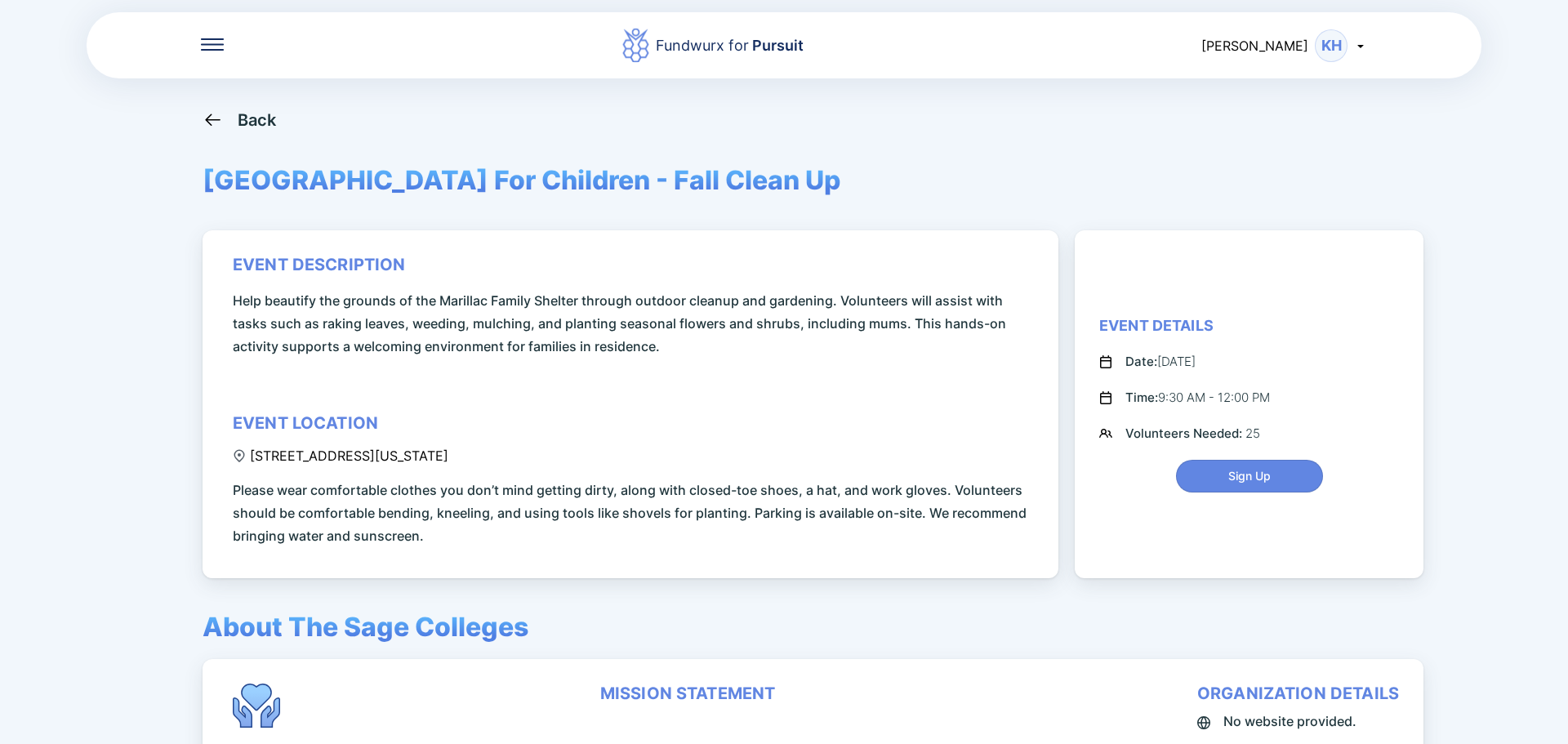
click at [257, 119] on div "Back" at bounding box center [257, 120] width 40 height 20
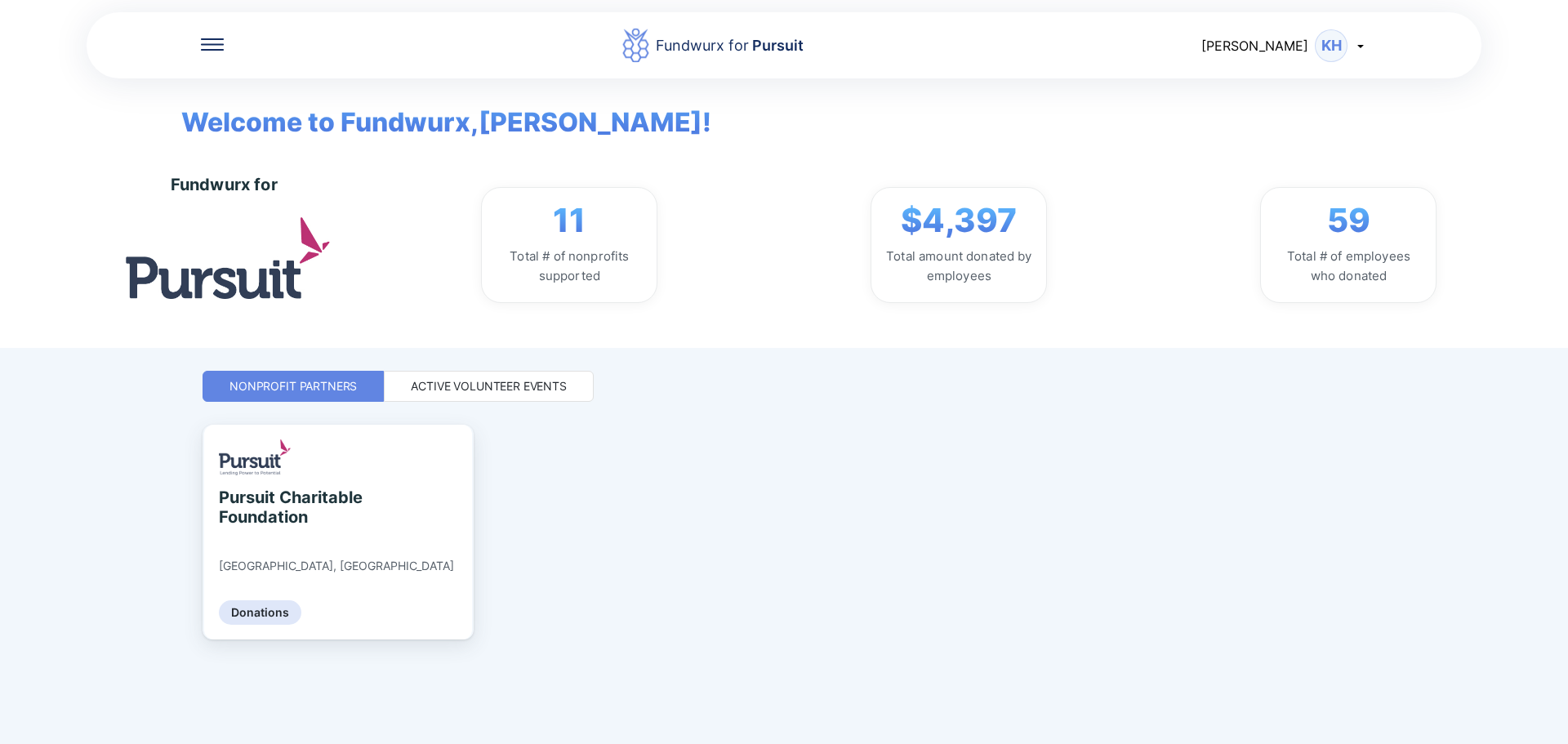
click at [493, 391] on div "Active Volunteer Events" at bounding box center [488, 386] width 156 height 16
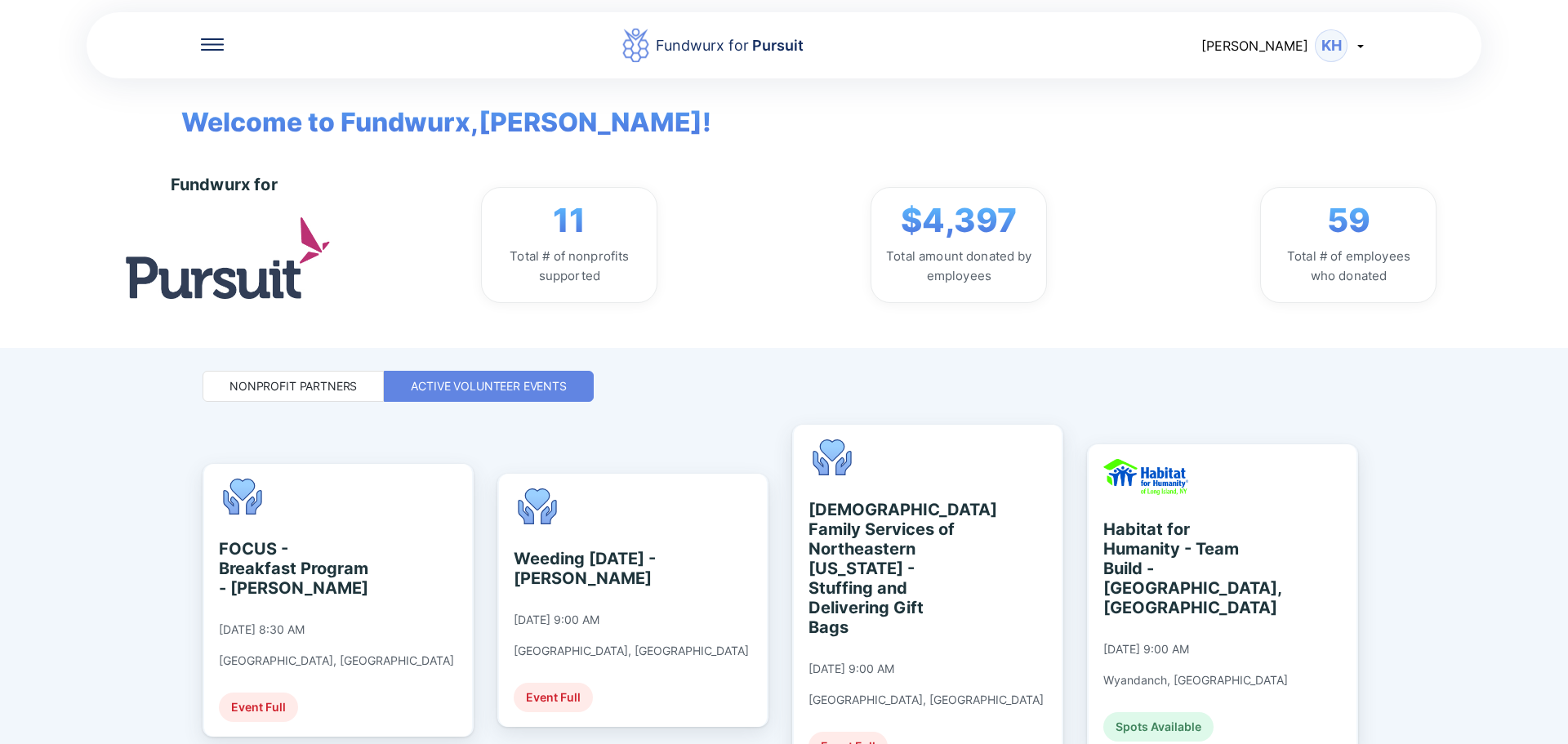
click at [770, 483] on div "Fundwurx for Pursuit [PERSON_NAME] Welcome to Fundwurx, [PERSON_NAME] ! Fundwur…" at bounding box center [784, 372] width 1568 height 744
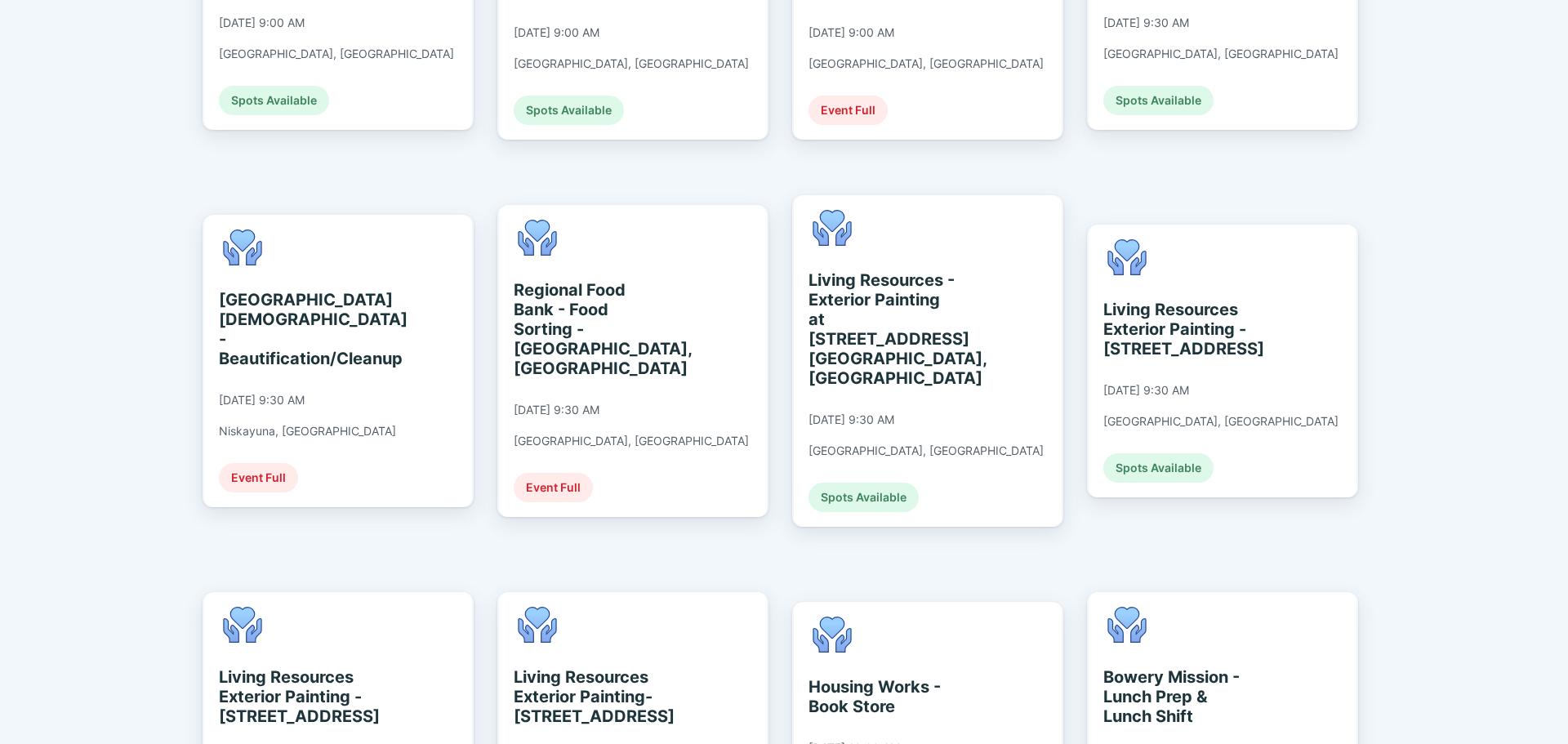
scroll to position [980, 0]
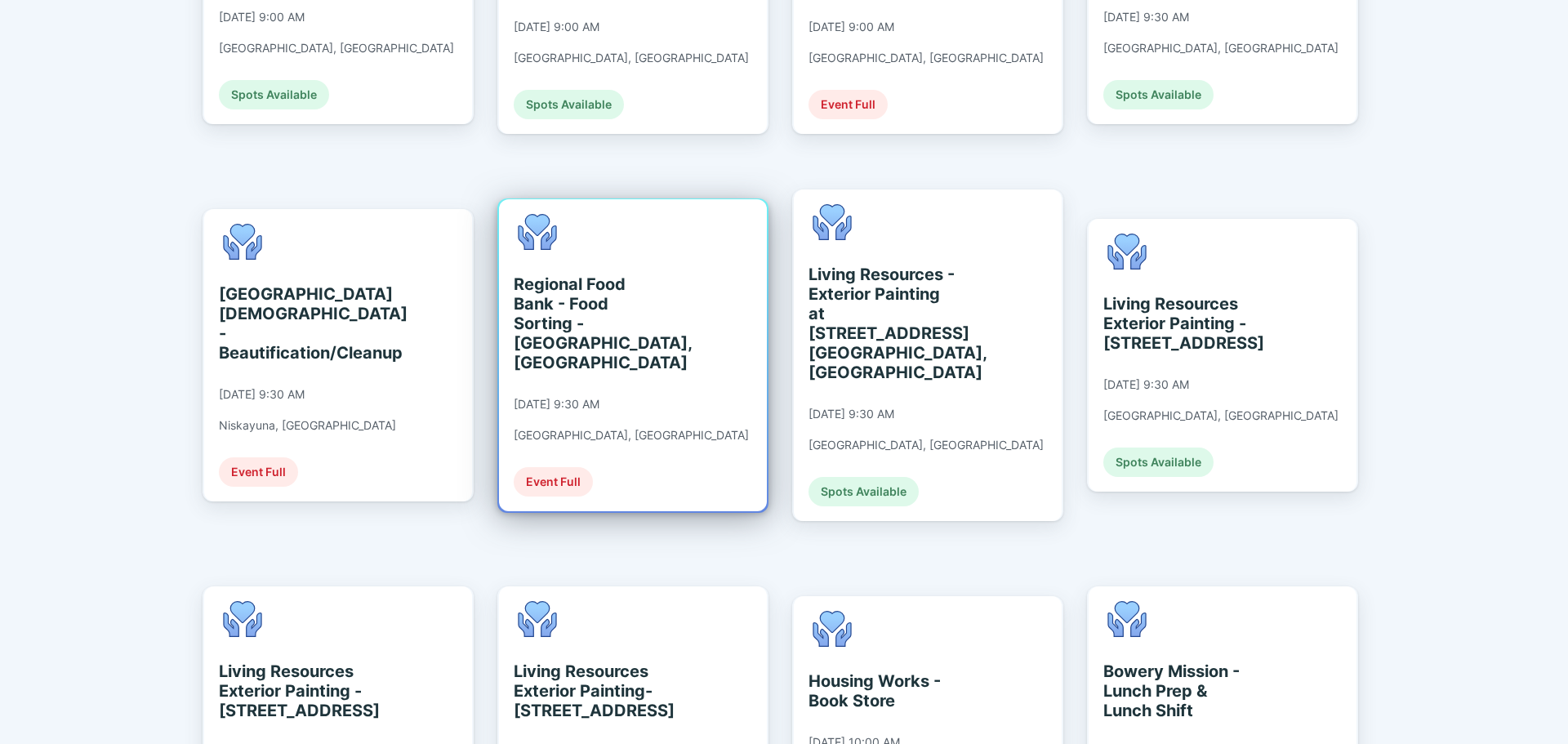
click at [670, 372] on div "Regional Food Bank - Food Sorting - [GEOGRAPHIC_DATA], [GEOGRAPHIC_DATA] [DATE]…" at bounding box center [632, 355] width 268 height 312
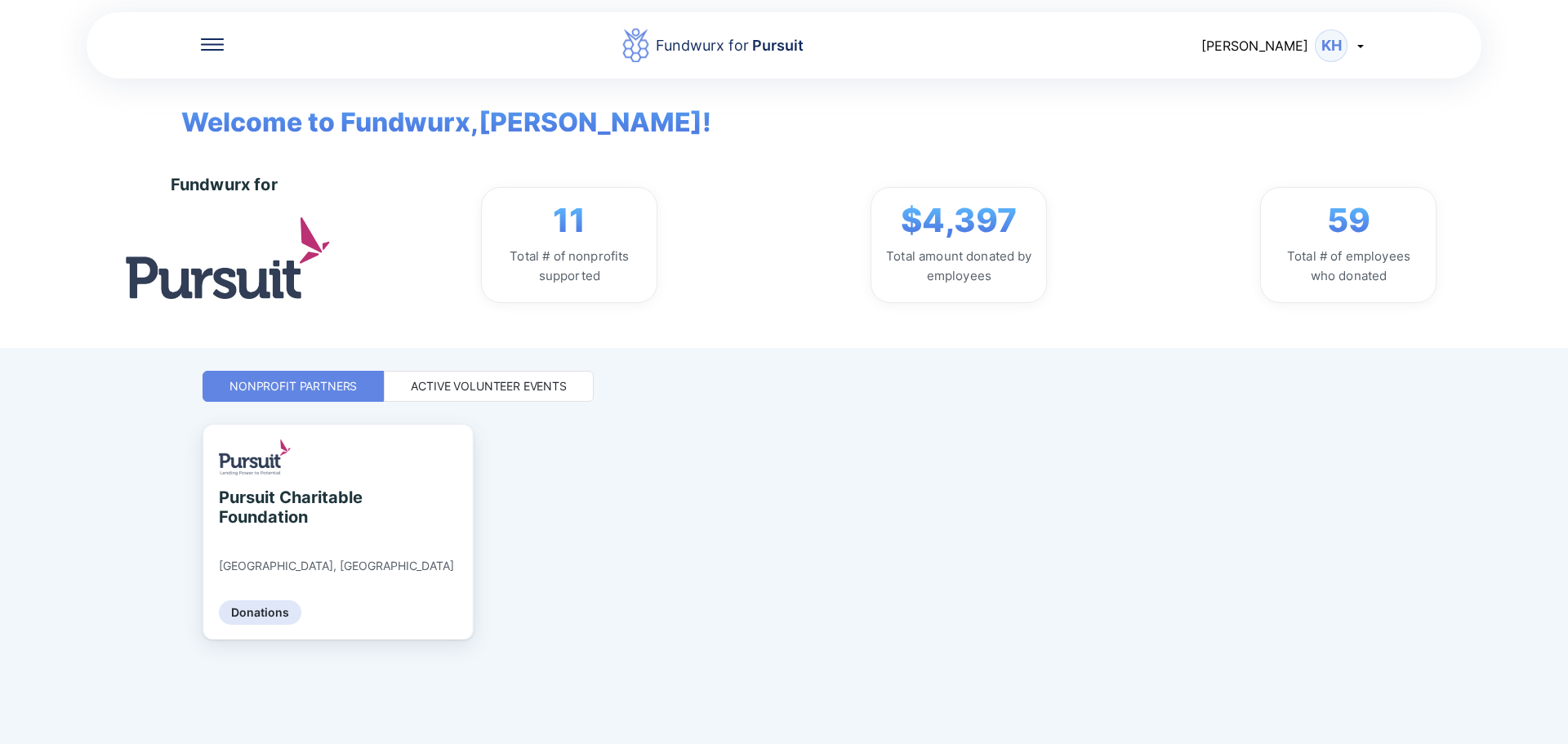
click at [524, 387] on div "Active Volunteer Events" at bounding box center [488, 386] width 156 height 16
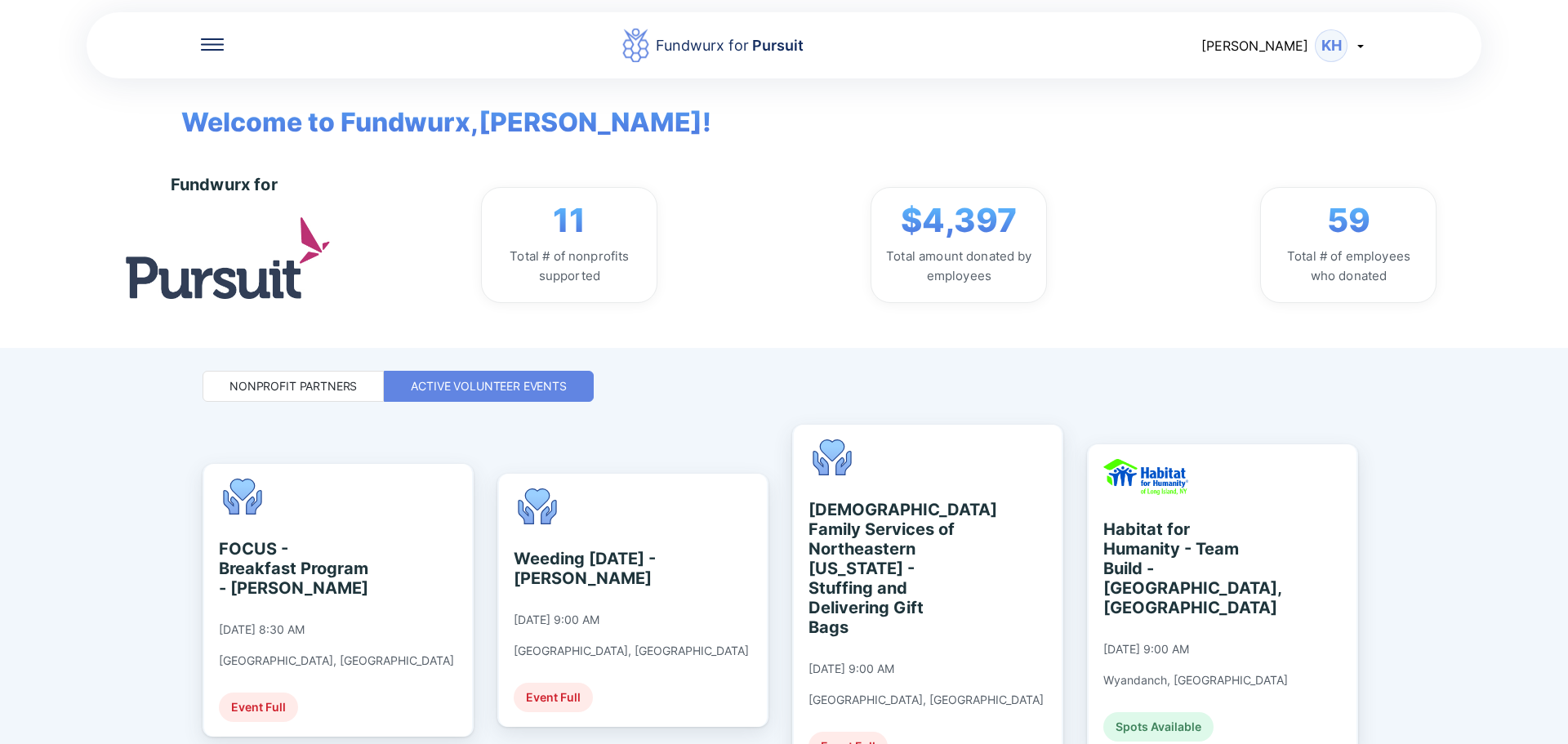
drag, startPoint x: 1420, startPoint y: 535, endPoint x: 1429, endPoint y: 542, distance: 11.4
click at [770, 533] on div "Fundwurx for Pursuit [PERSON_NAME] Welcome to Fundwurx, [PERSON_NAME] ! Fundwur…" at bounding box center [784, 372] width 1568 height 744
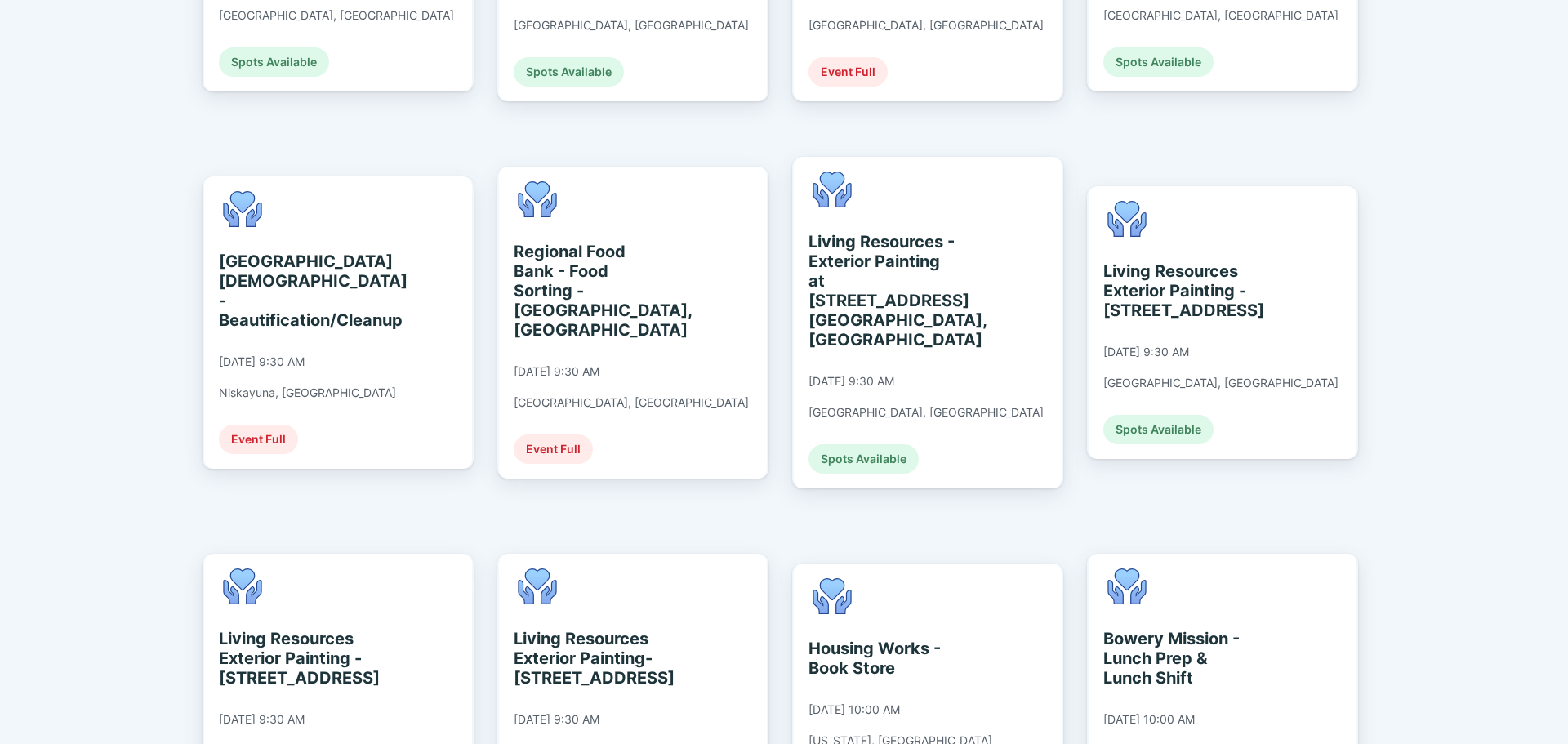
scroll to position [1045, 0]
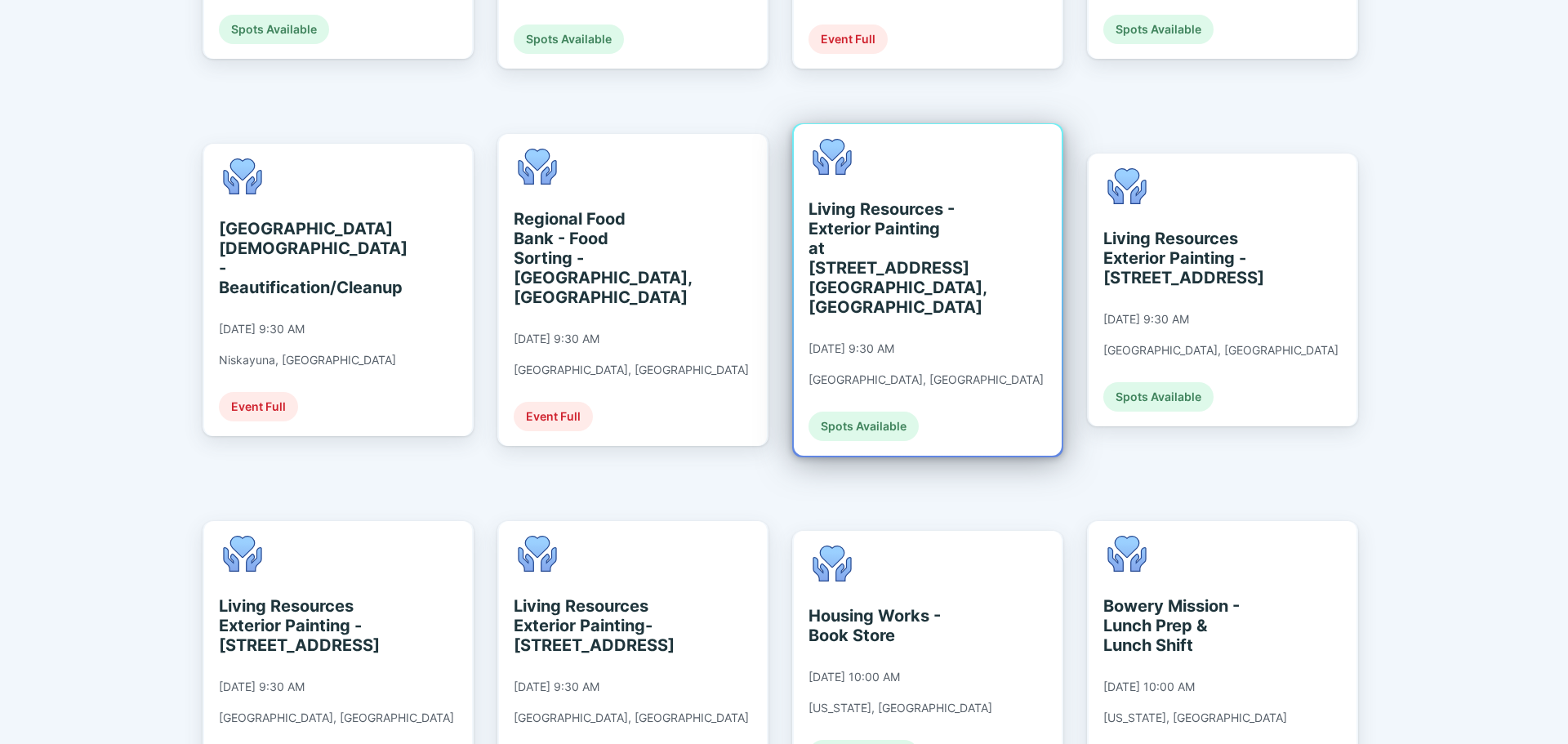
click at [770, 219] on div "Living Resources - Exterior Painting at [STREET_ADDRESS] [GEOGRAPHIC_DATA], [GE…" at bounding box center [927, 289] width 268 height 332
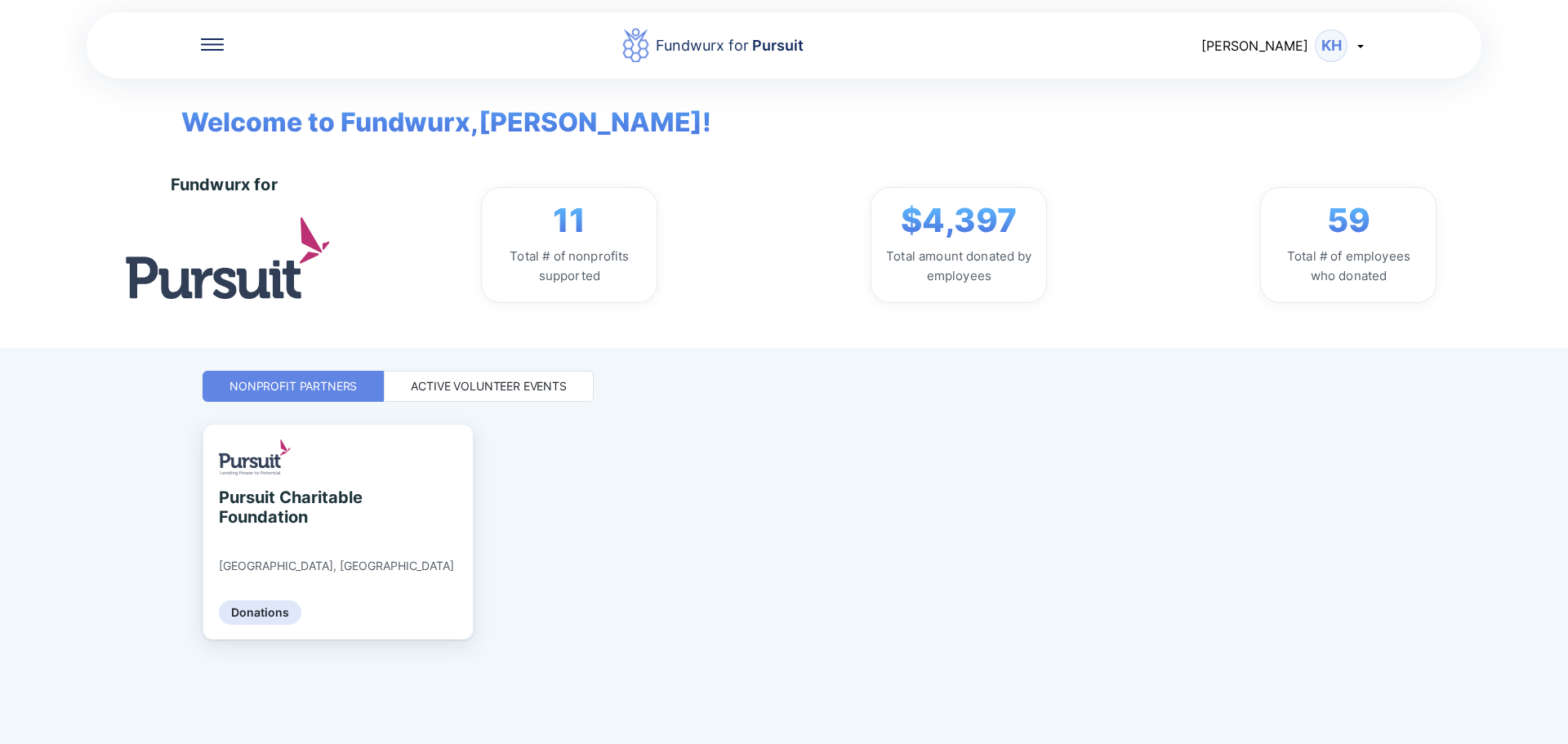
drag, startPoint x: 540, startPoint y: 380, endPoint x: 571, endPoint y: 406, distance: 40.5
click at [541, 380] on div "Active Volunteer Events" at bounding box center [488, 386] width 156 height 16
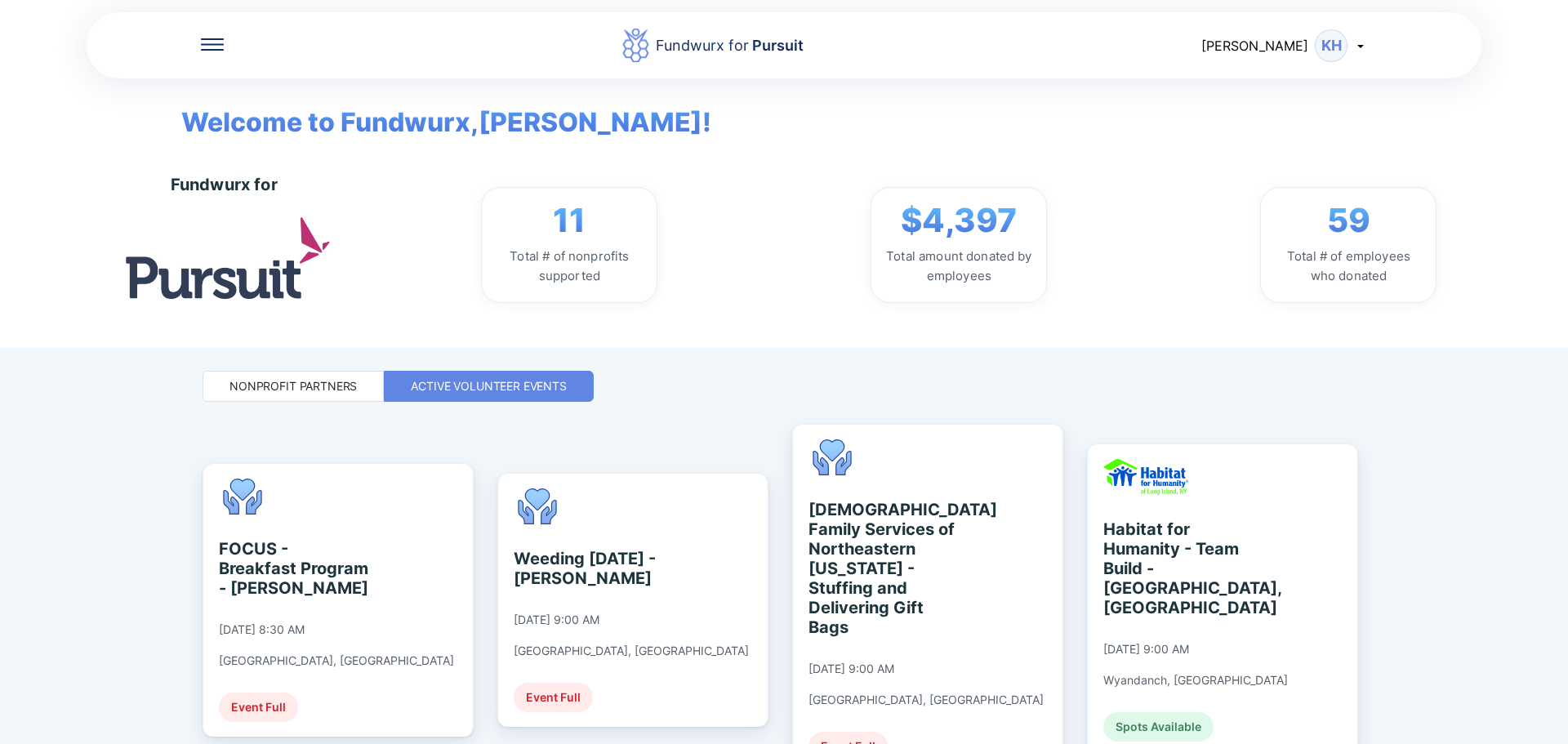
click at [770, 433] on div "Fundwurx for Pursuit [PERSON_NAME] Welcome to Fundwurx, [PERSON_NAME] ! Fundwur…" at bounding box center [784, 372] width 1568 height 744
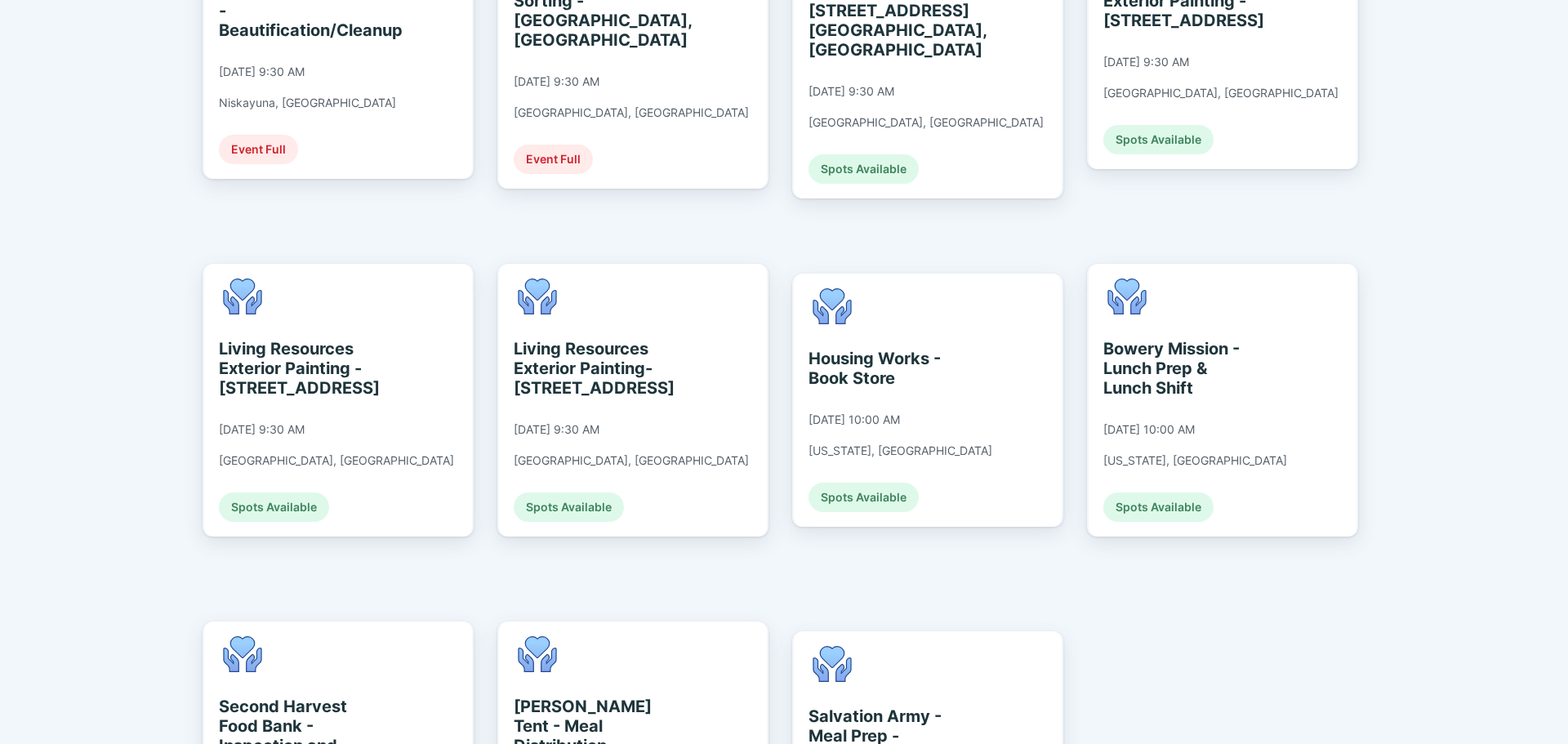
scroll to position [1306, 0]
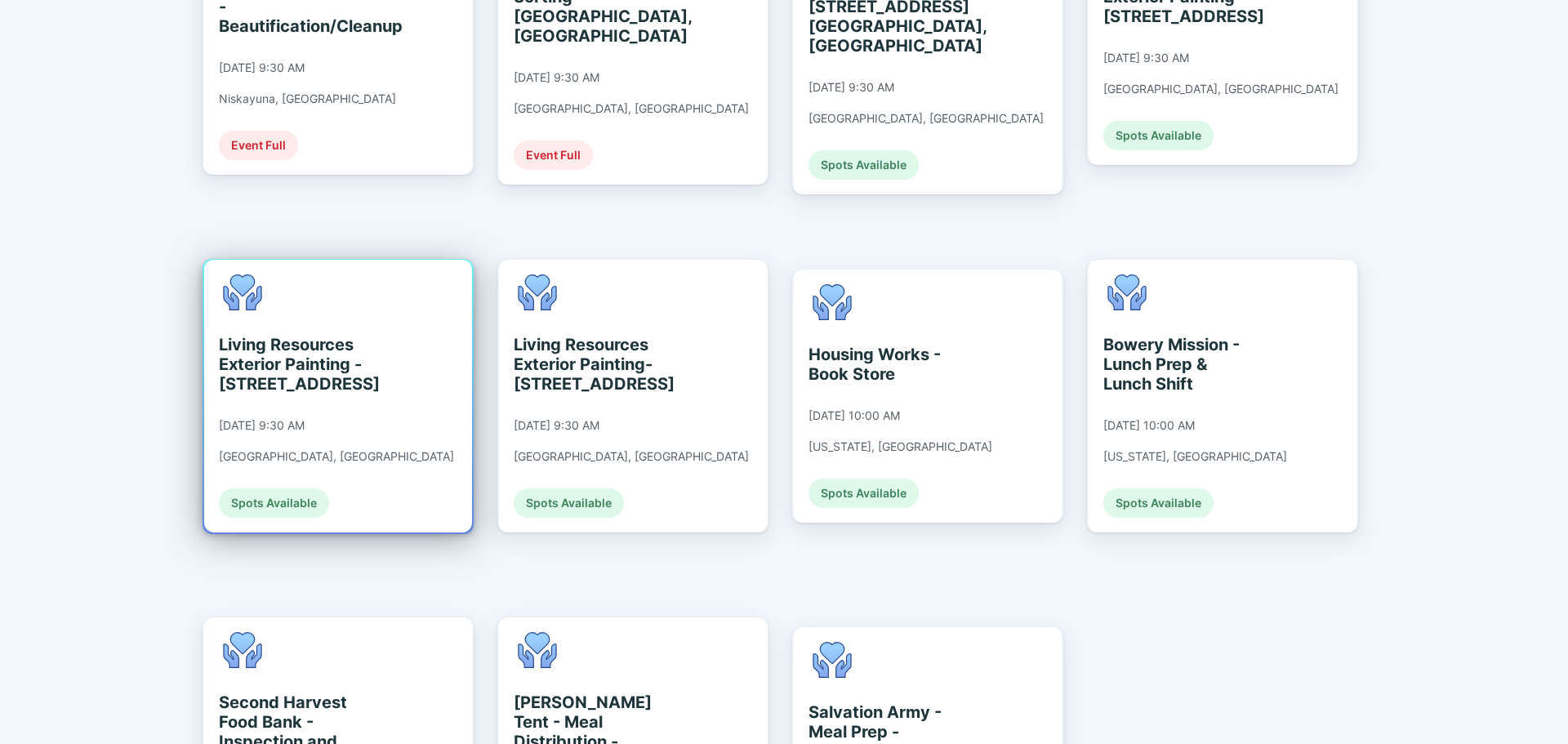
click at [376, 398] on div "Living Resources Exterior Painting - [STREET_ADDRESS] [DATE] 9:30 AM [GEOGRAPHI…" at bounding box center [338, 396] width 268 height 273
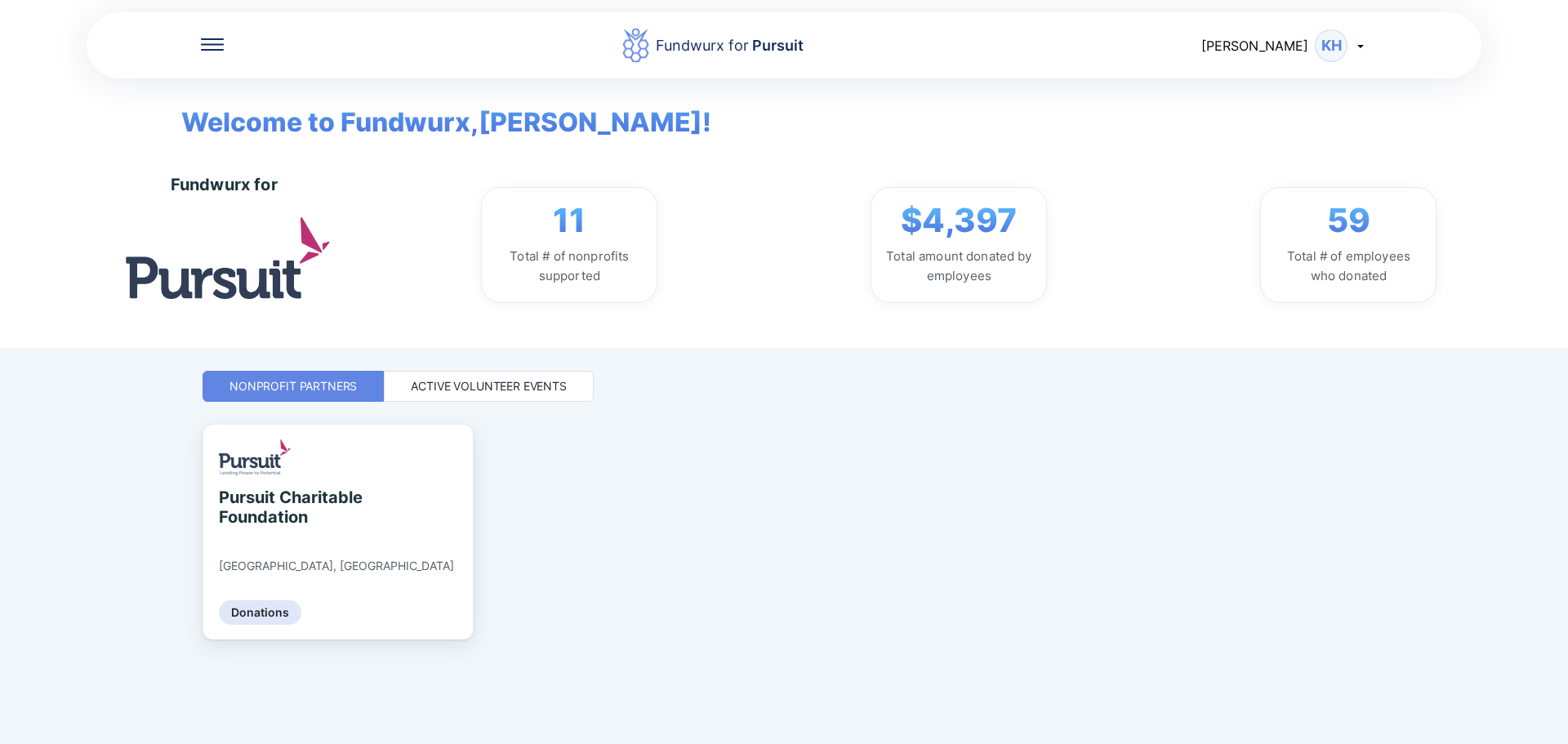
click at [487, 375] on div "Active Volunteer Events" at bounding box center [489, 386] width 210 height 31
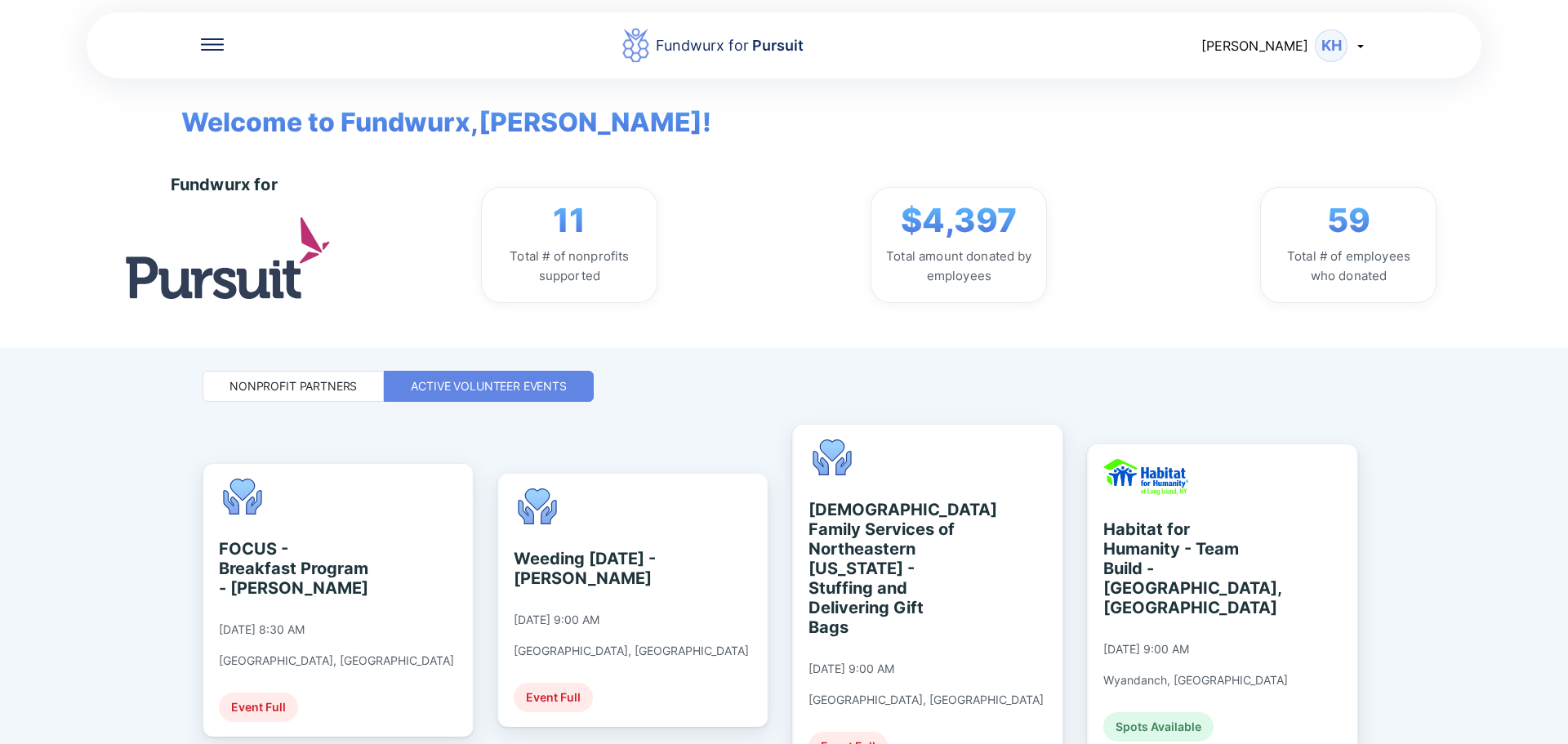
click at [770, 485] on div "Fundwurx for Pursuit [PERSON_NAME] Welcome to Fundwurx, [PERSON_NAME] ! Fundwur…" at bounding box center [784, 372] width 1568 height 744
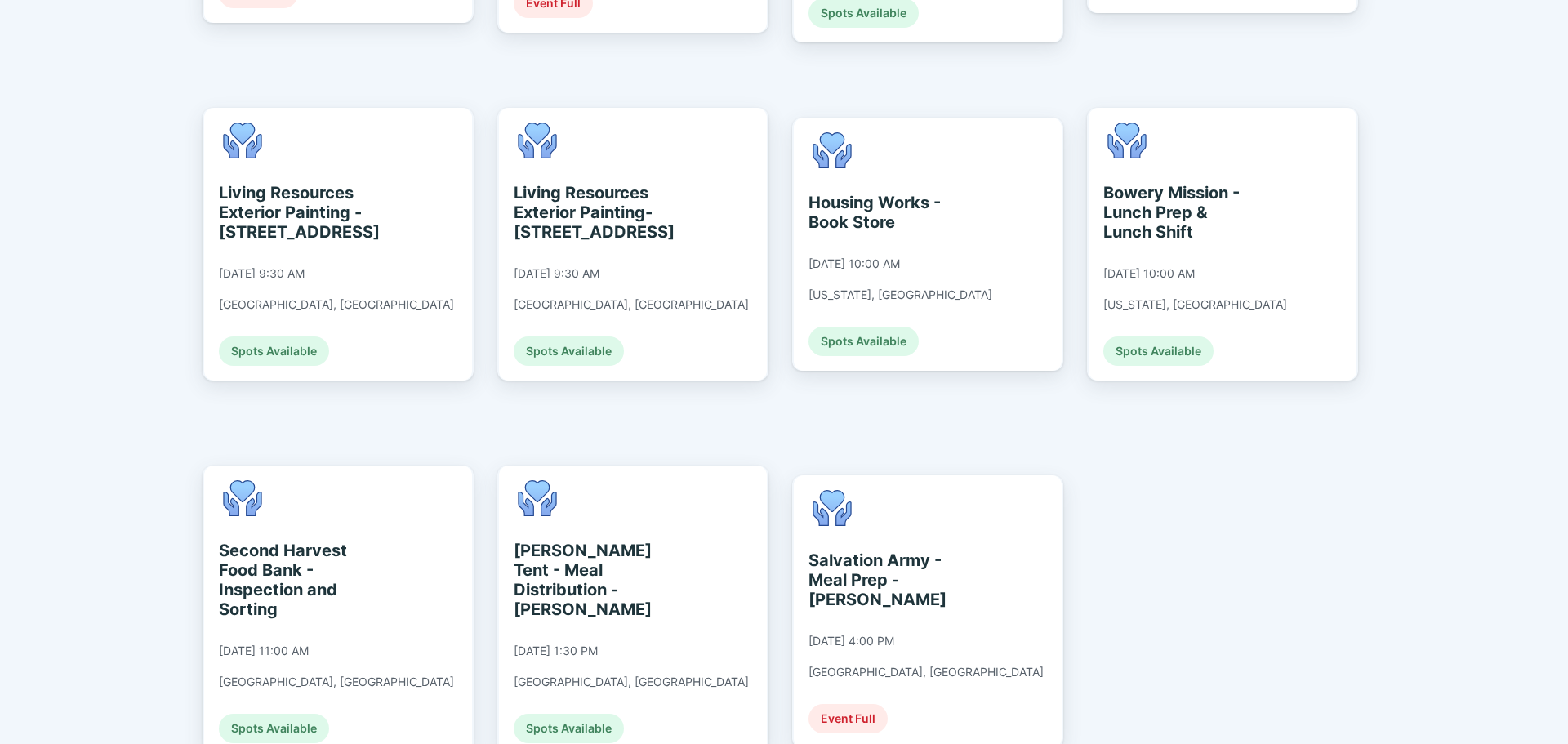
scroll to position [1473, 0]
